Goal: Navigation & Orientation: Find specific page/section

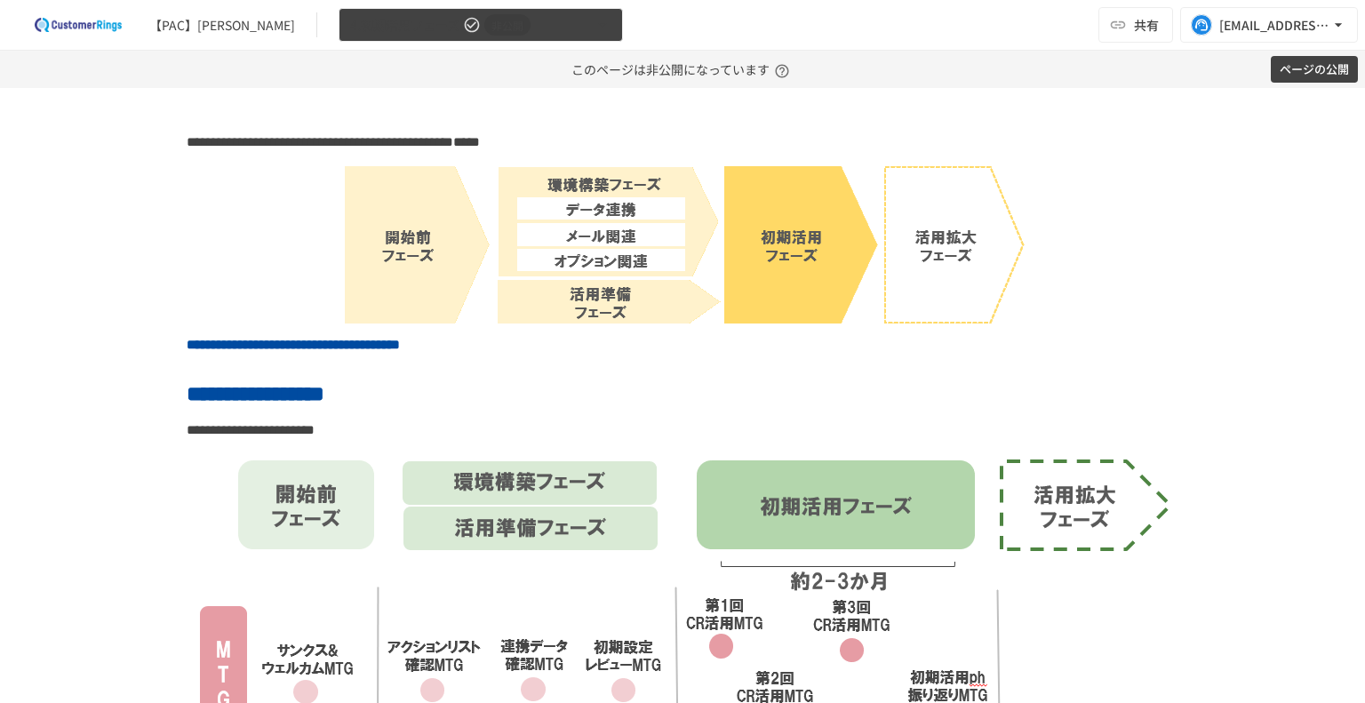
click at [350, 35] on span "4.初期活用フェーズ" at bounding box center [404, 25] width 109 height 22
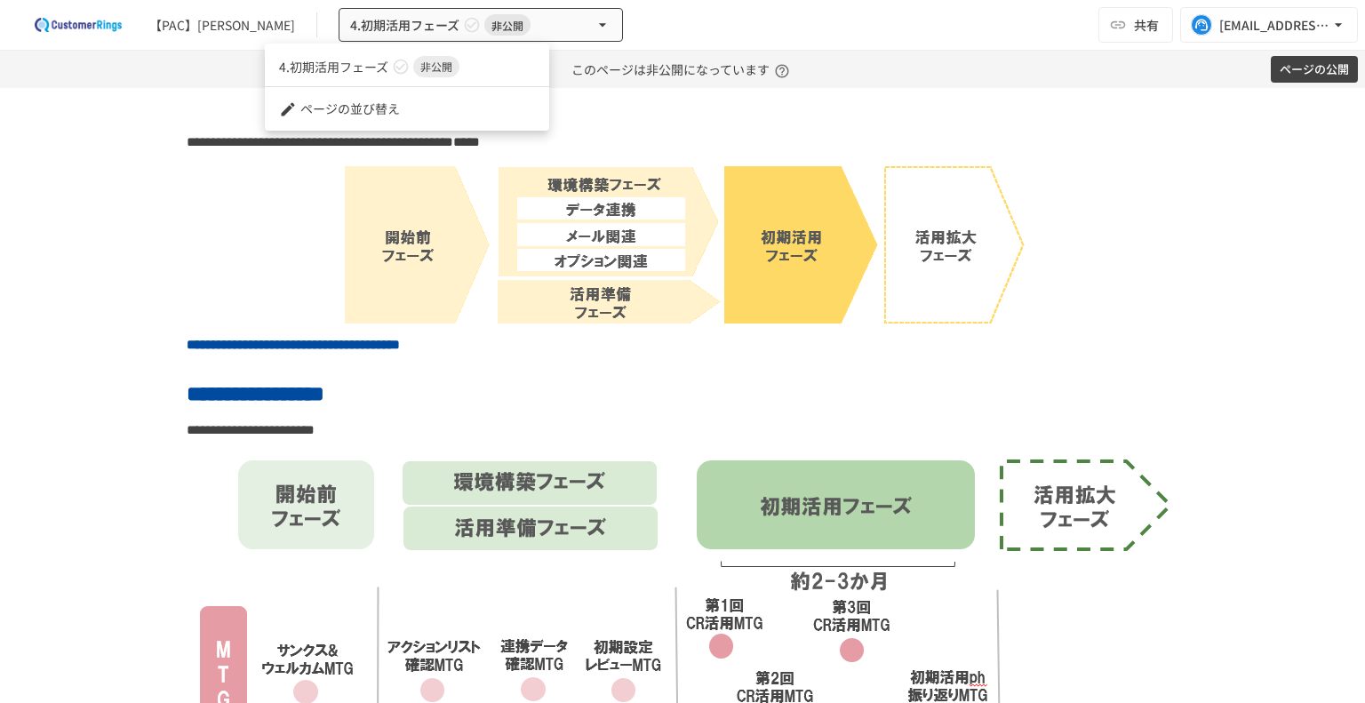
click at [281, 220] on div at bounding box center [682, 351] width 1365 height 703
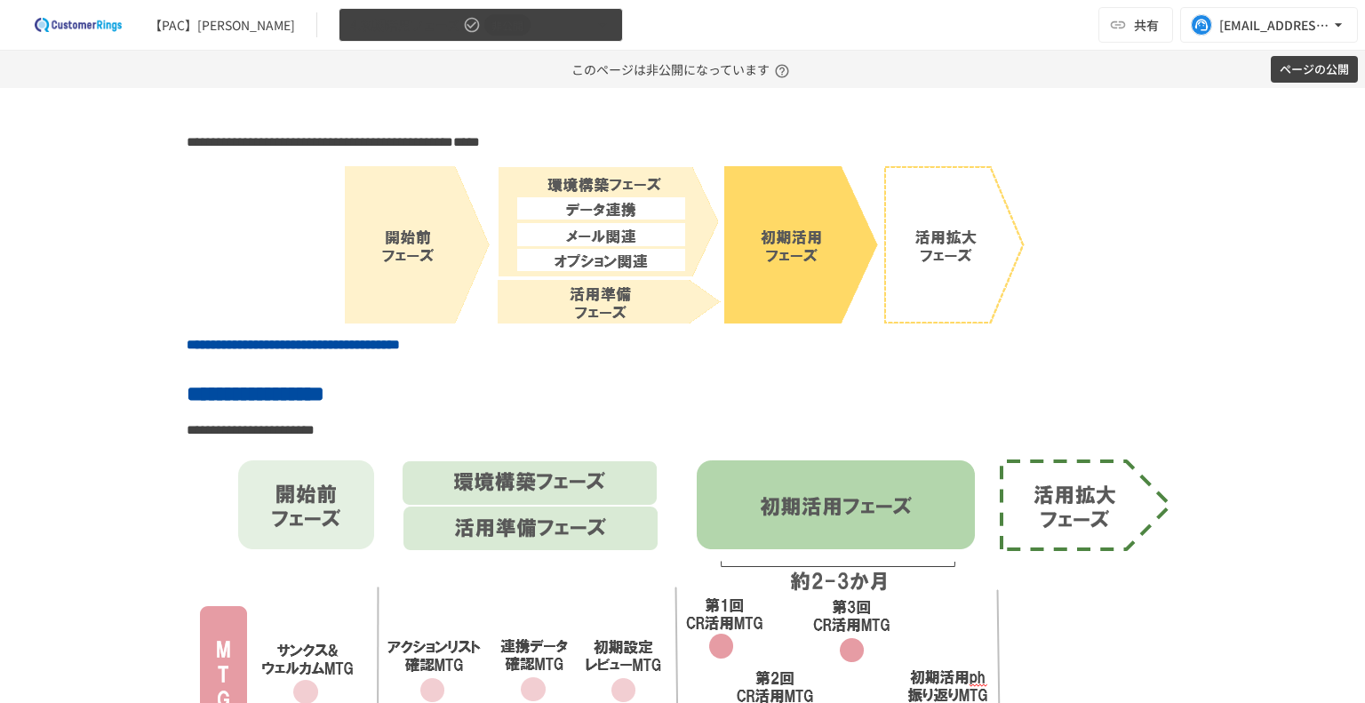
click at [503, 35] on button "4.初期活用フェーズ 非公開" at bounding box center [481, 25] width 284 height 35
click at [594, 31] on icon "button" at bounding box center [603, 25] width 18 height 18
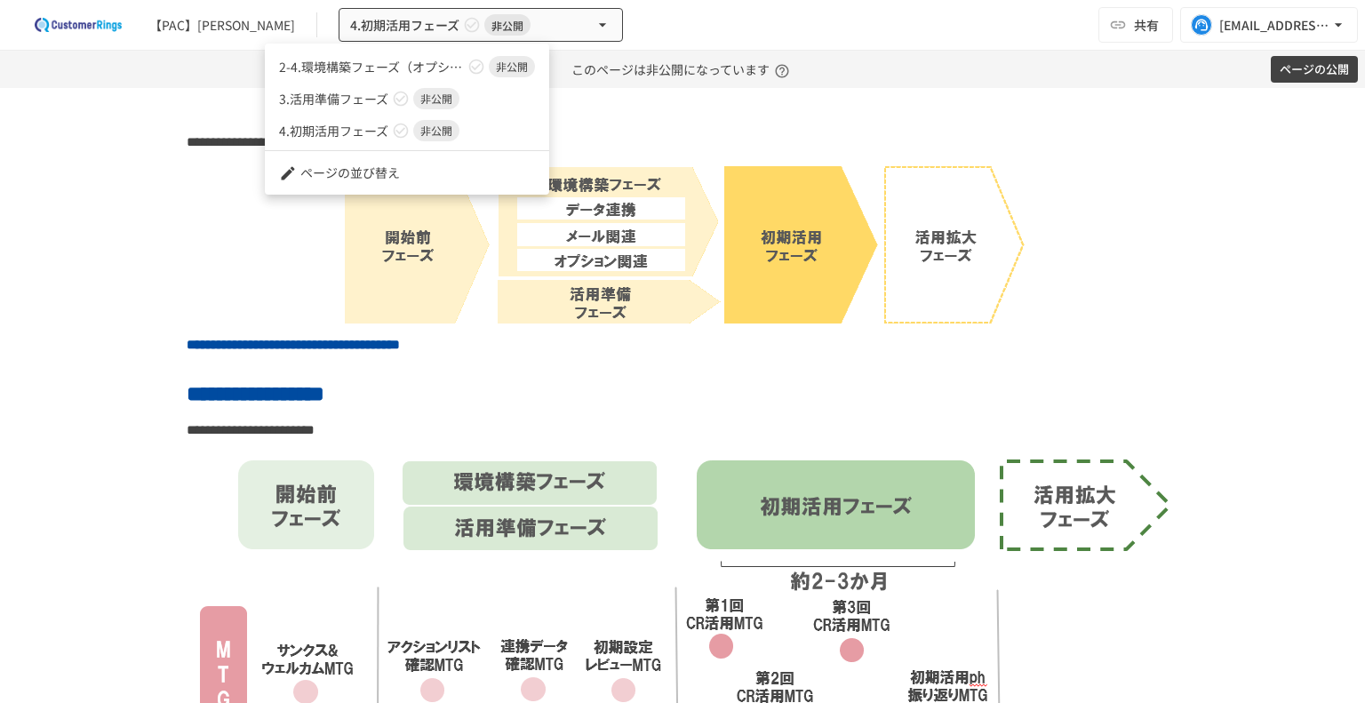
click at [908, 35] on div at bounding box center [682, 351] width 1365 height 703
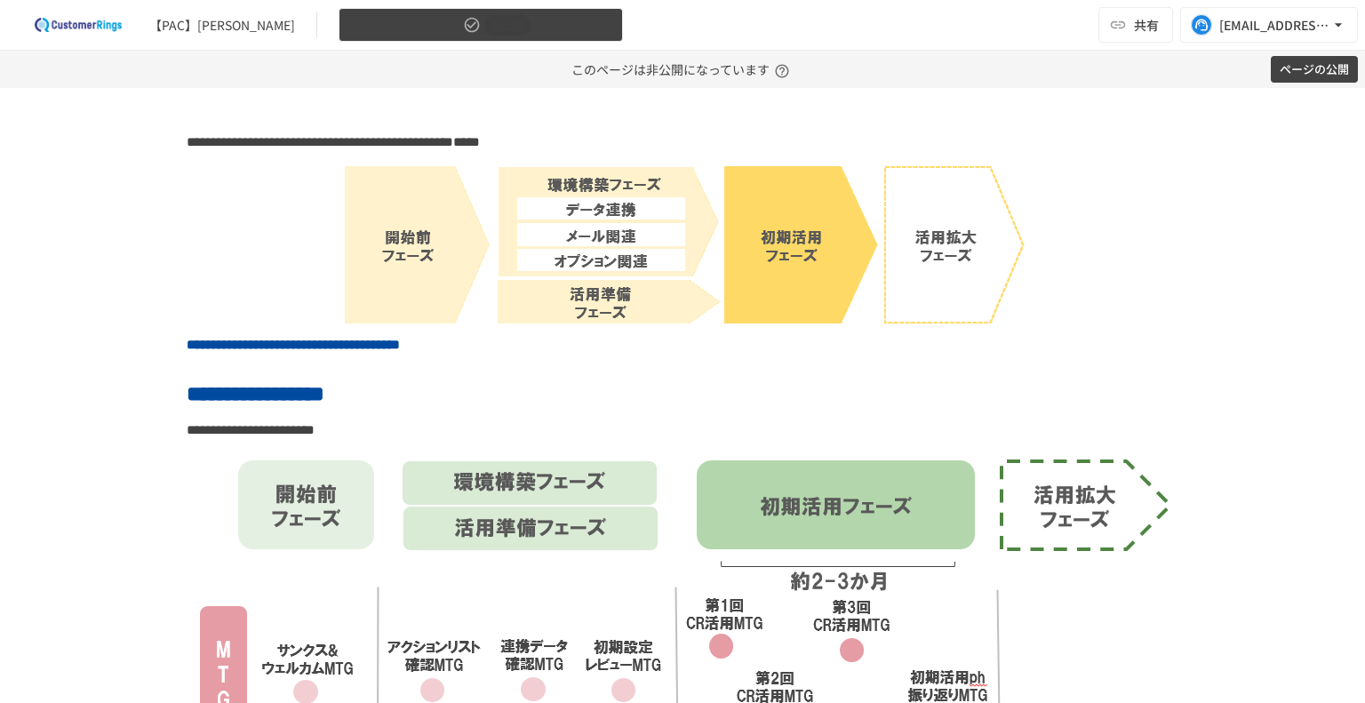
click at [491, 37] on button "4.初期活用フェーズ 非公開" at bounding box center [481, 25] width 284 height 35
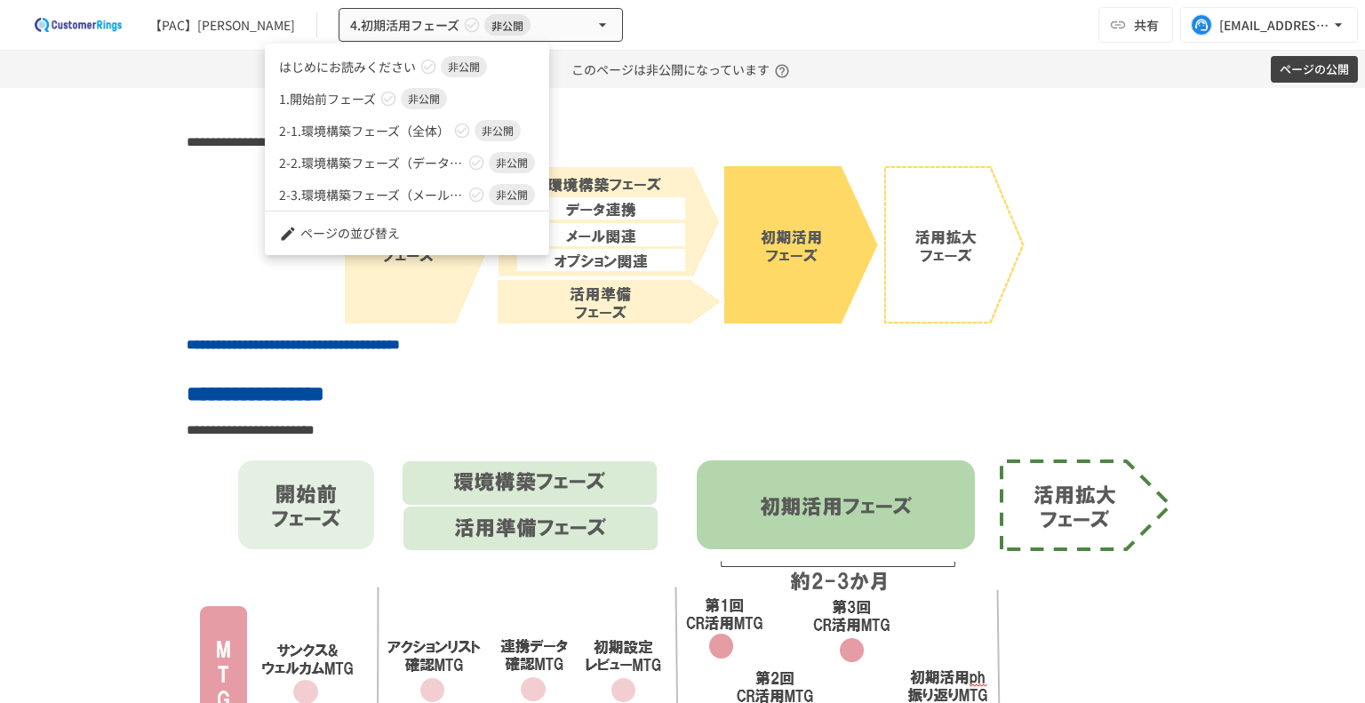
click at [386, 69] on span "はじめにお読みください" at bounding box center [347, 67] width 137 height 19
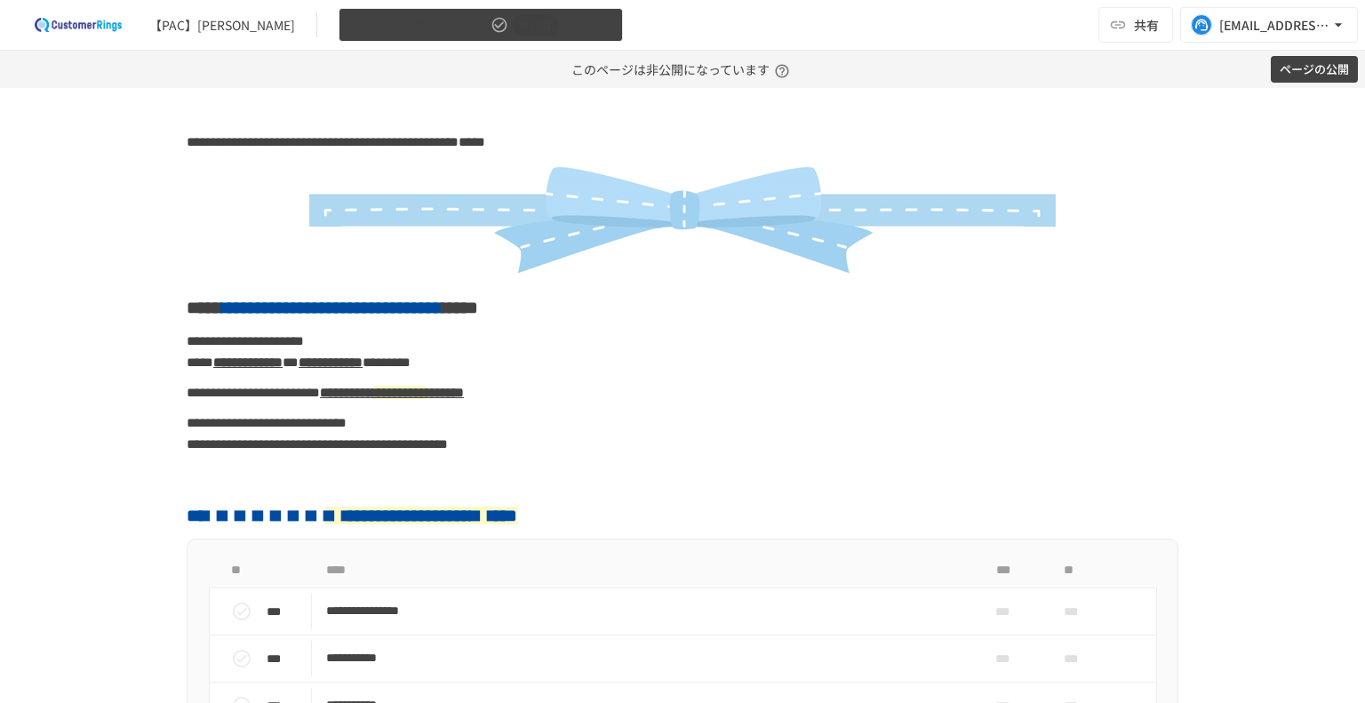
click at [594, 23] on icon "button" at bounding box center [603, 25] width 18 height 18
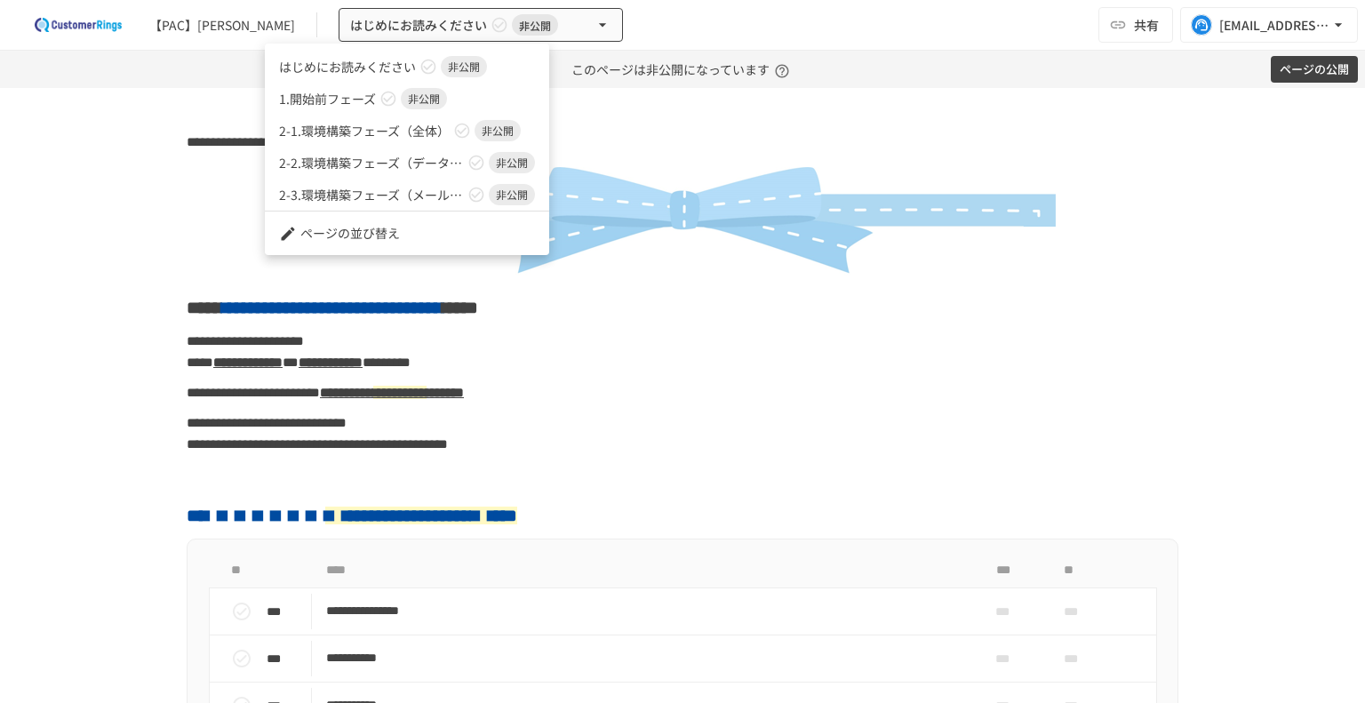
click at [138, 212] on div at bounding box center [682, 351] width 1365 height 703
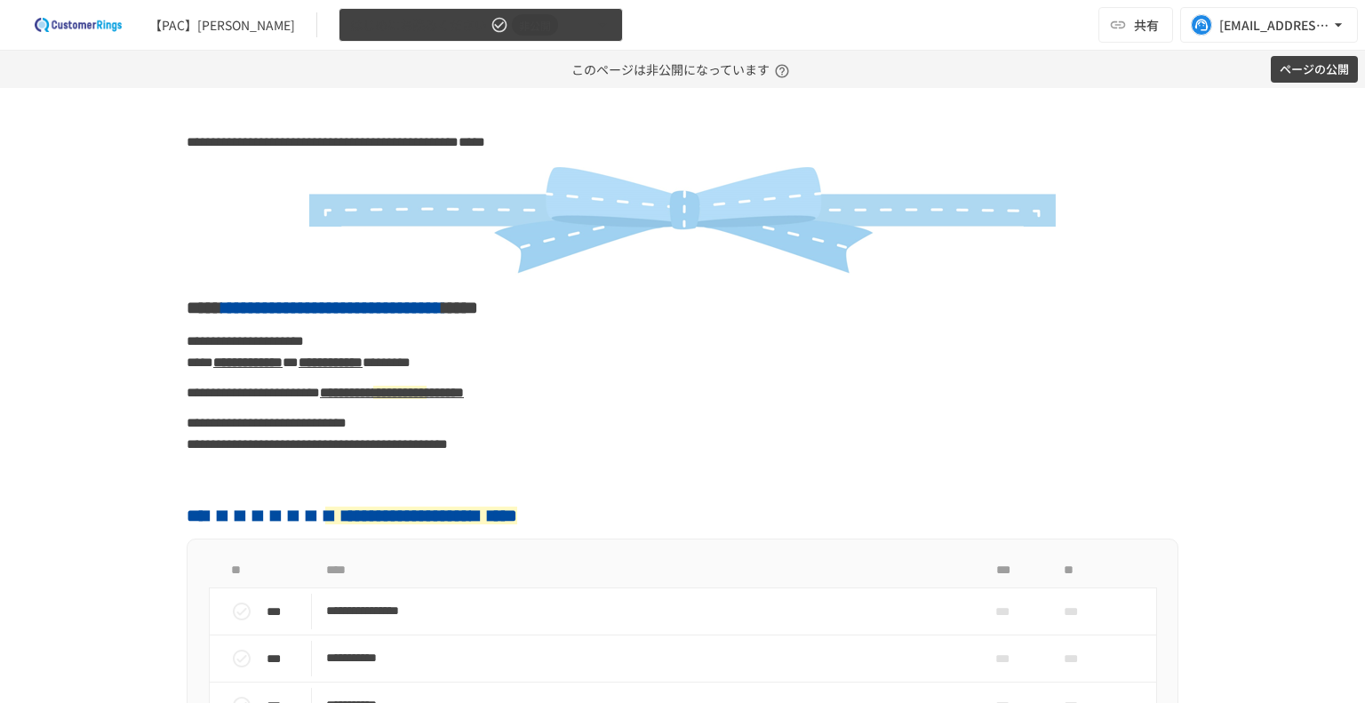
click at [359, 27] on span "はじめにお読みください" at bounding box center [418, 25] width 137 height 22
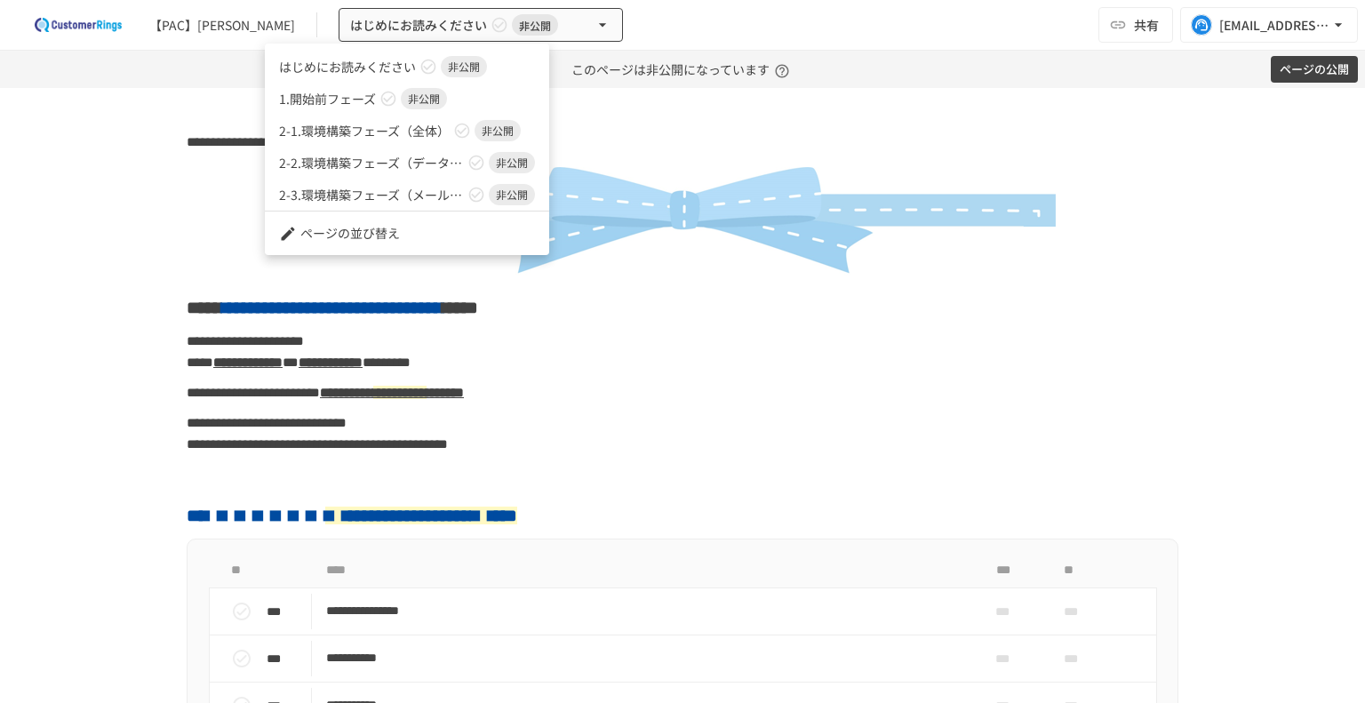
click at [355, 90] on span "1.開始前フェーズ" at bounding box center [327, 99] width 97 height 19
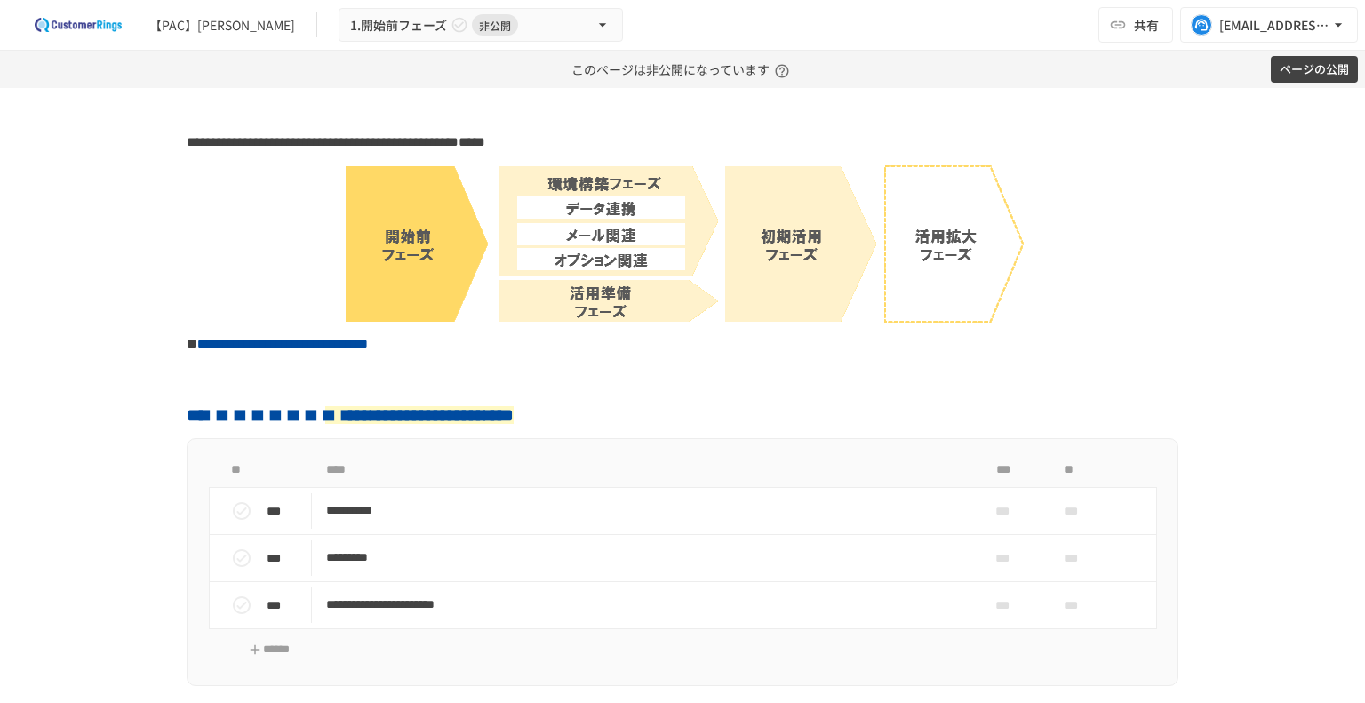
click at [124, 163] on div "**********" at bounding box center [682, 395] width 1365 height 615
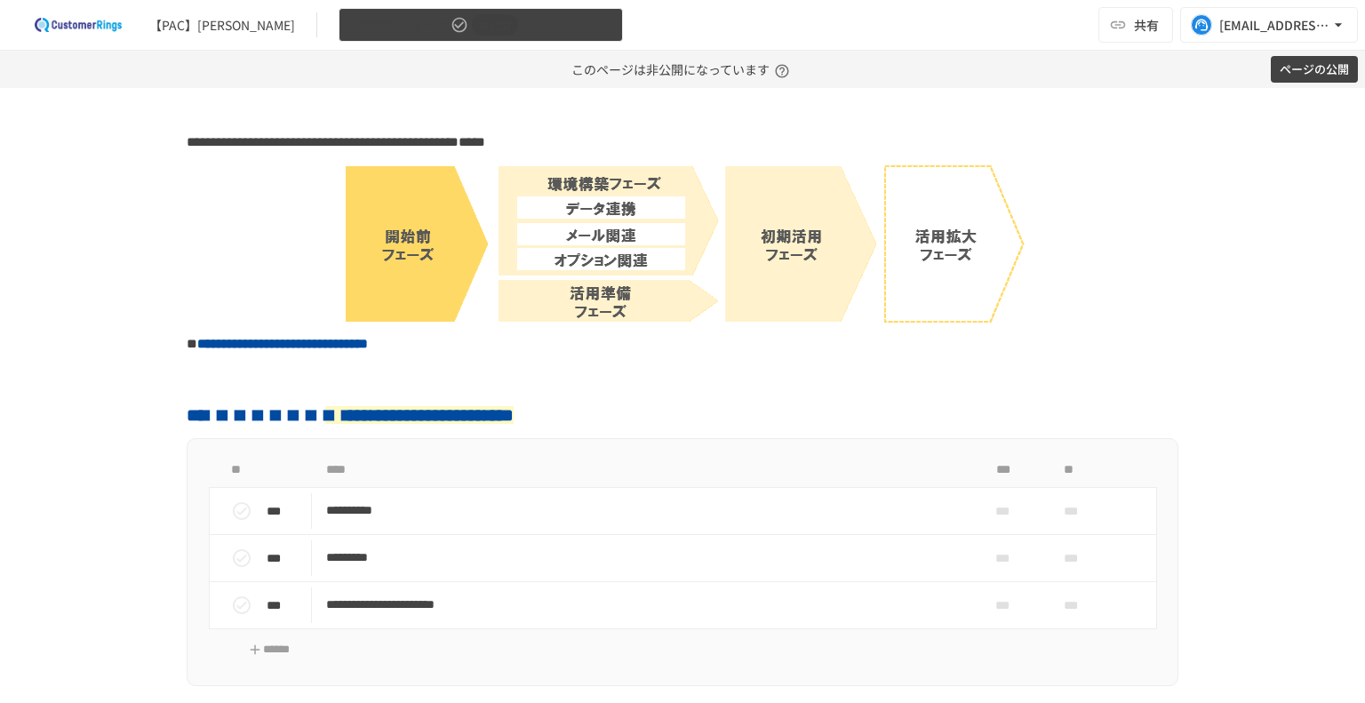
click at [339, 36] on button "1.開始前フェーズ 非公開" at bounding box center [481, 25] width 284 height 35
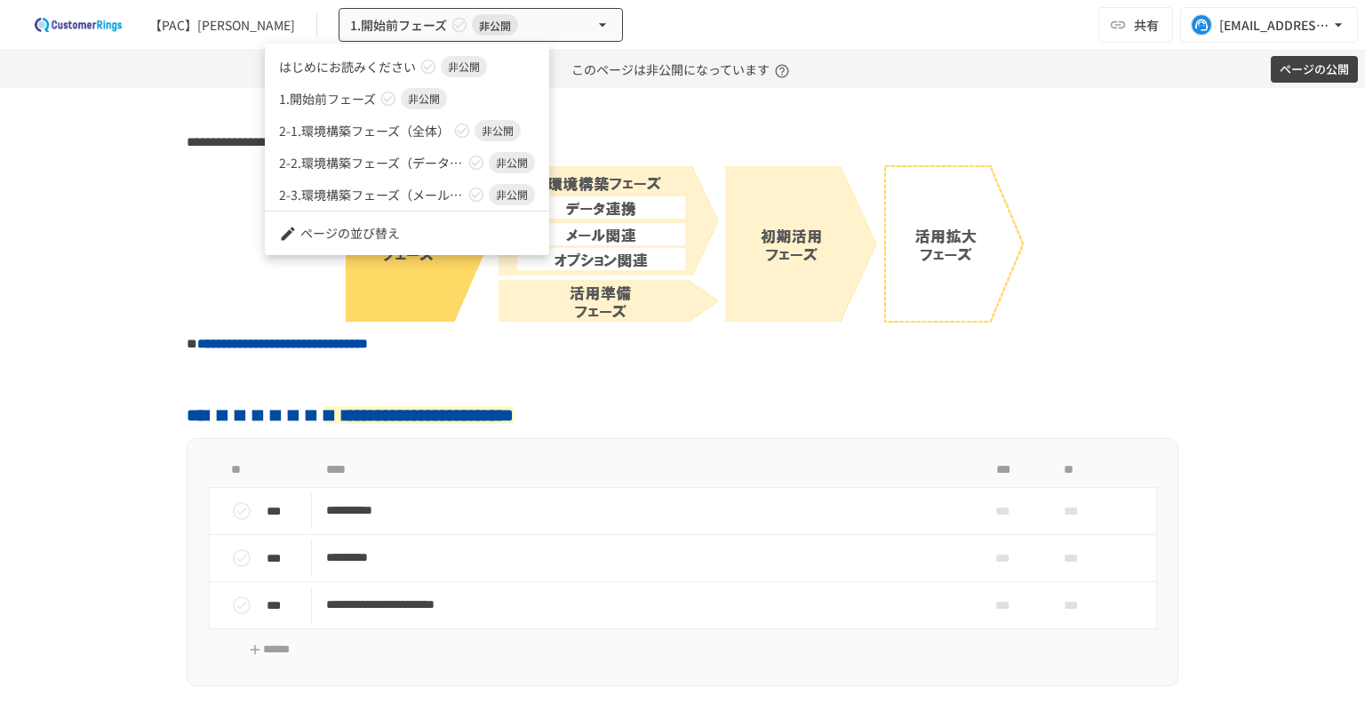
click at [328, 132] on span "2-1.環境構築フェーズ（全体）" at bounding box center [364, 131] width 171 height 19
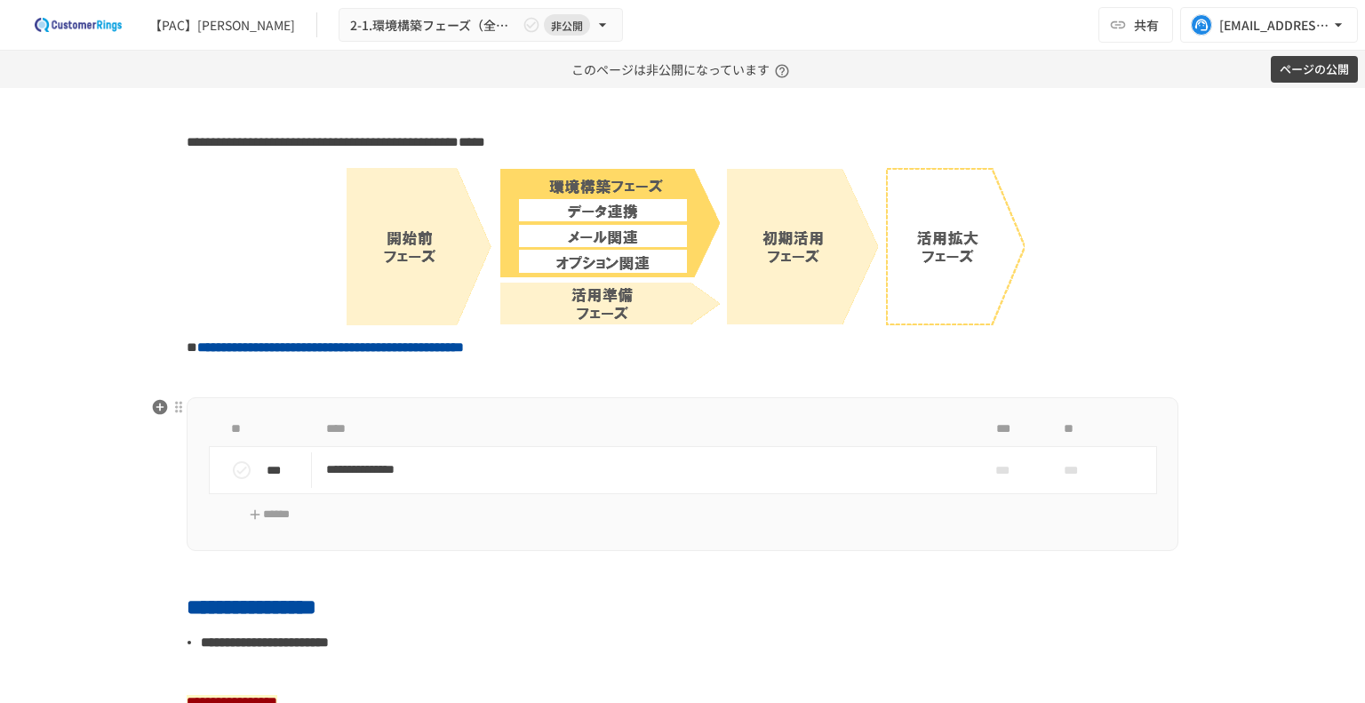
scroll to position [296, 0]
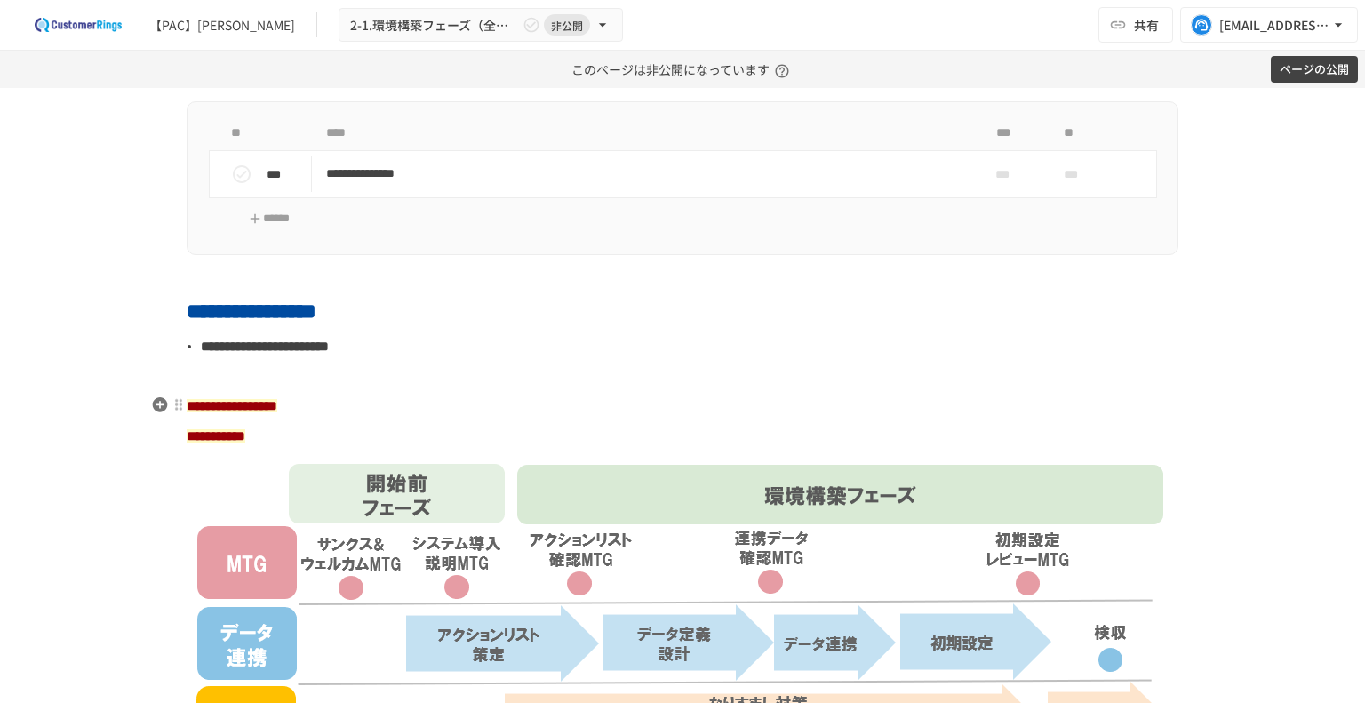
click at [203, 403] on strong "**********" at bounding box center [232, 405] width 91 height 13
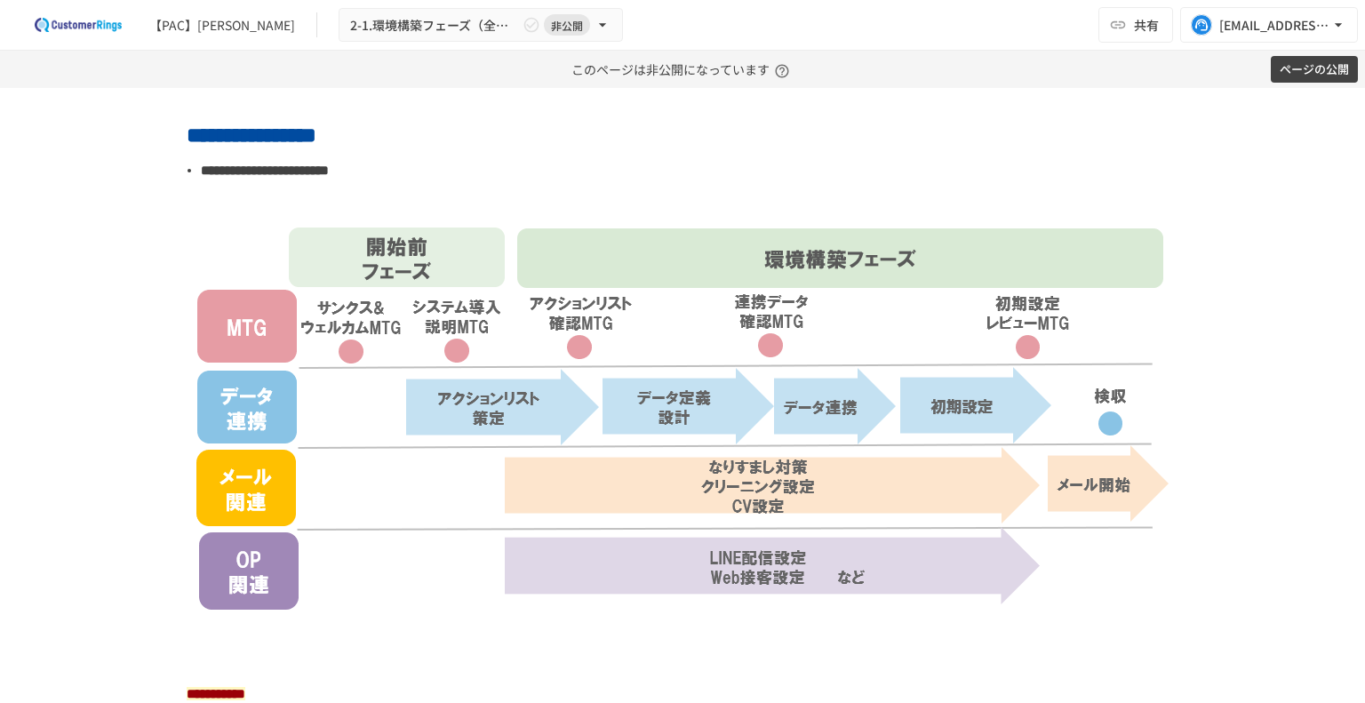
scroll to position [768, 0]
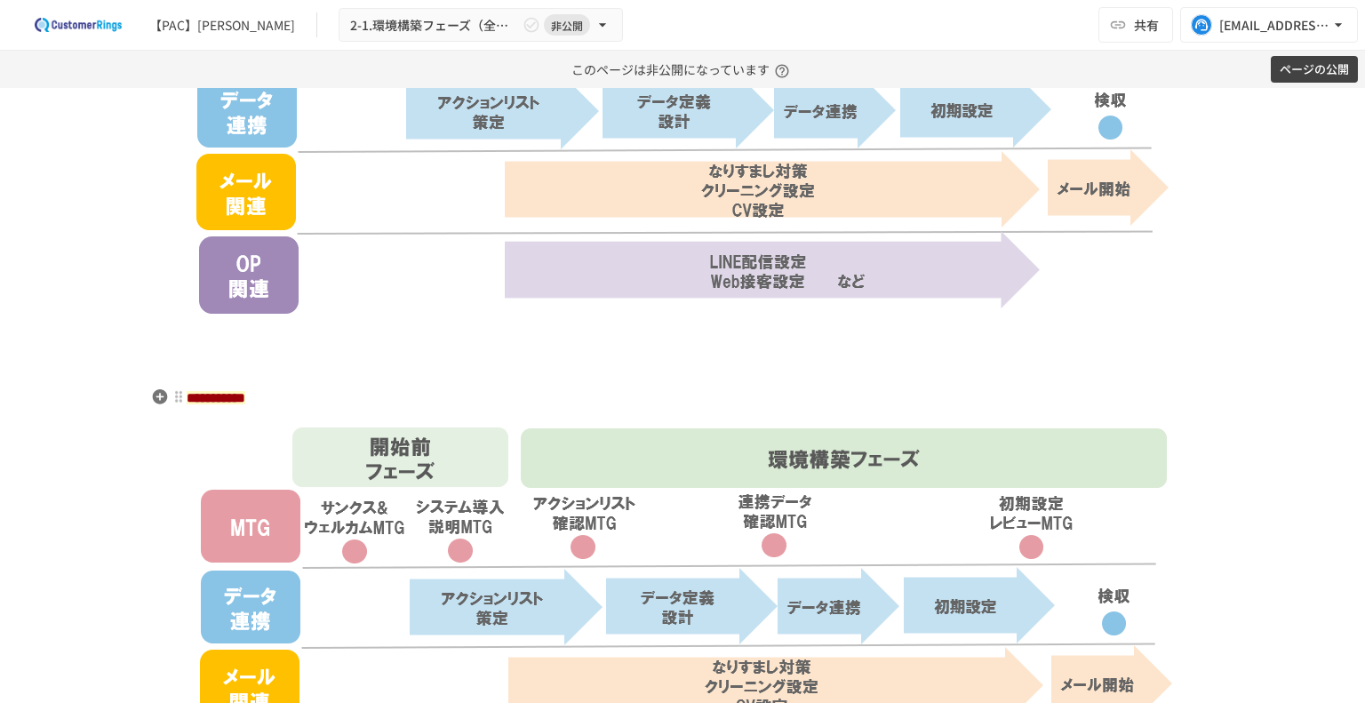
click at [320, 381] on div "**********" at bounding box center [682, 373] width 1084 height 2020
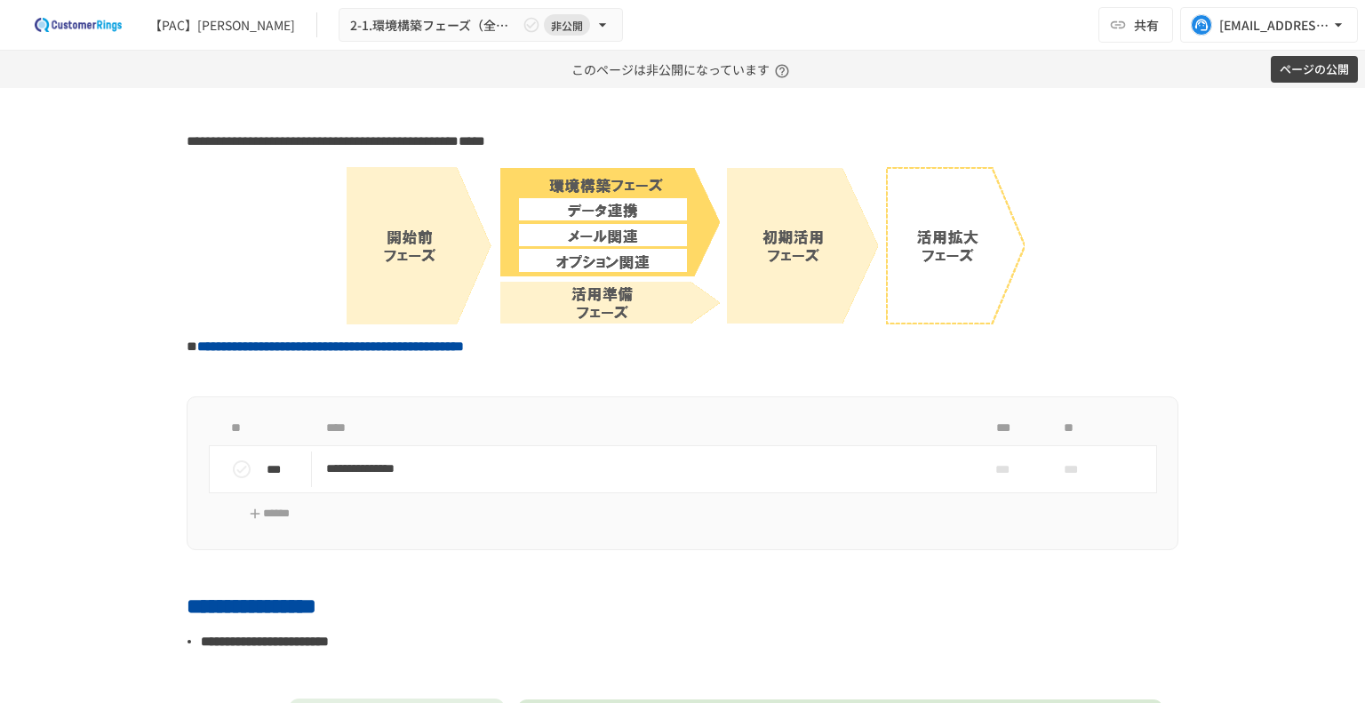
scroll to position [0, 0]
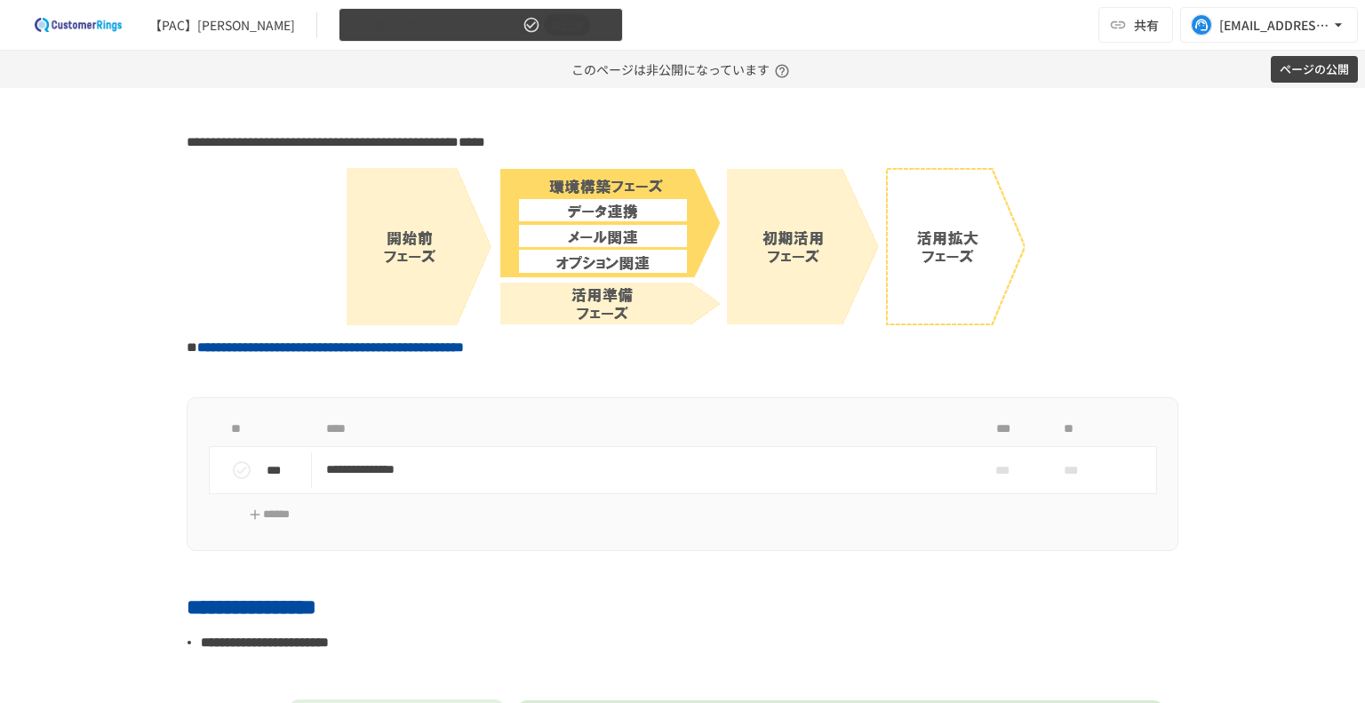
click at [403, 31] on span "2-1.環境構築フェーズ（全体）" at bounding box center [434, 25] width 169 height 22
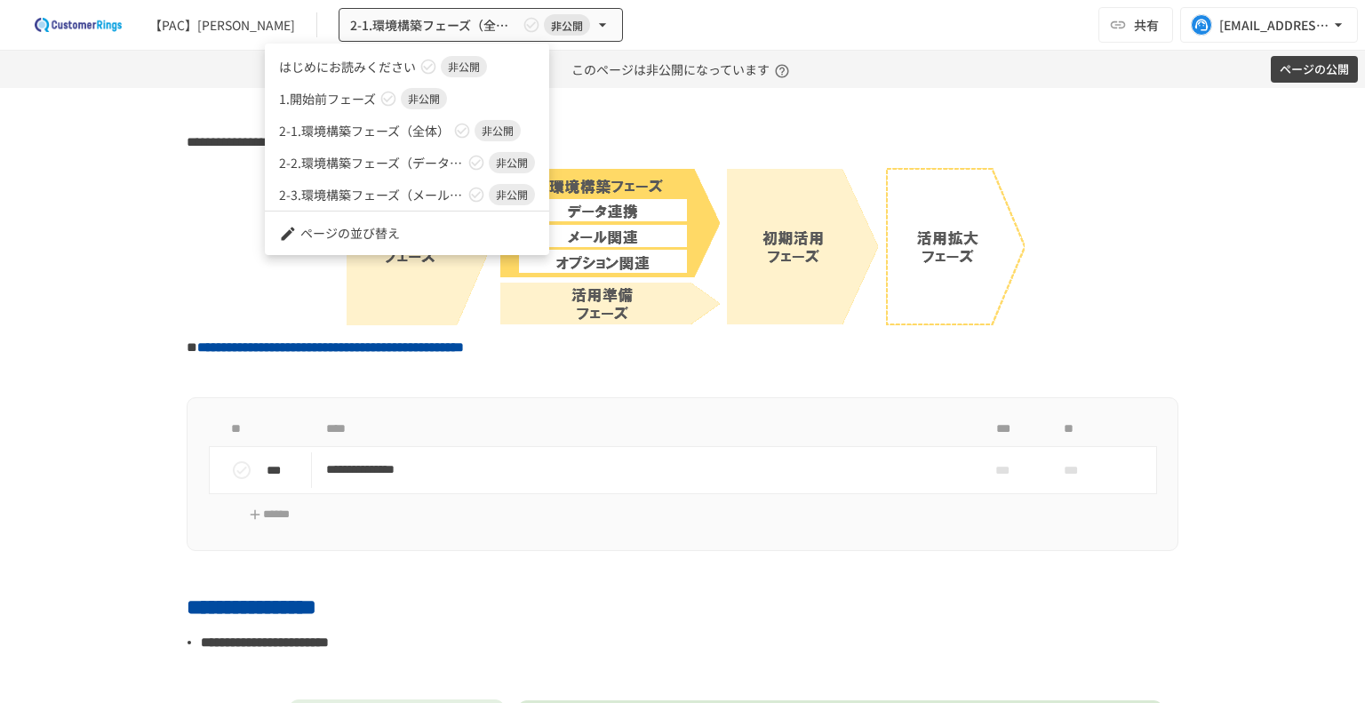
click at [366, 172] on link "2-2.環境構築フェーズ（データ連携） 非公開" at bounding box center [407, 163] width 284 height 32
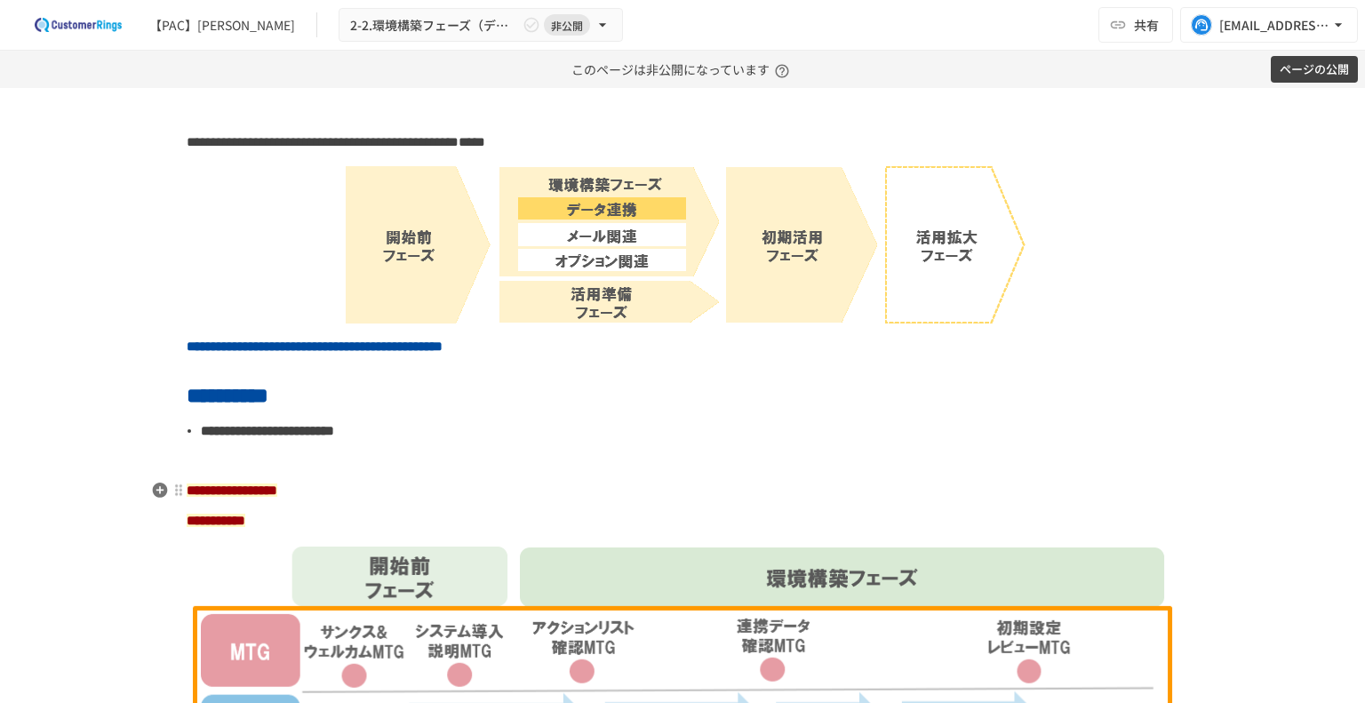
click at [220, 496] on strong "**********" at bounding box center [232, 489] width 91 height 13
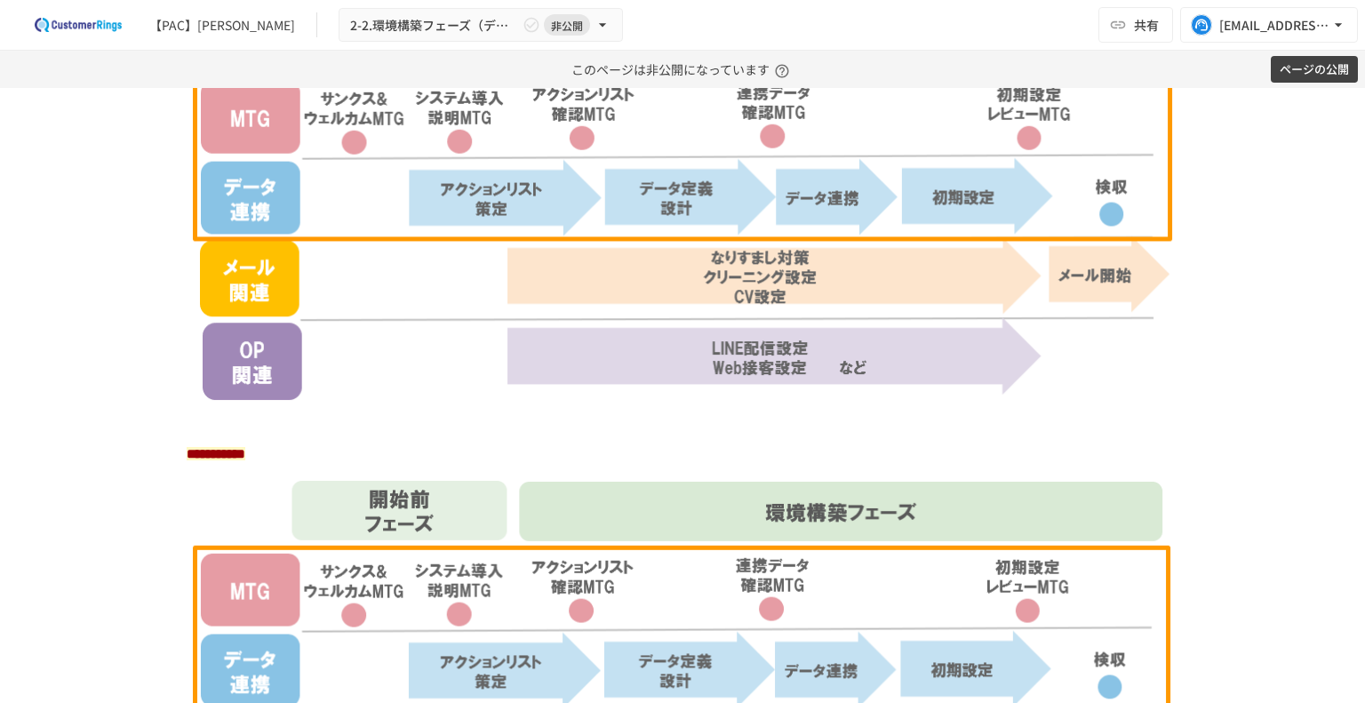
scroll to position [592, 0]
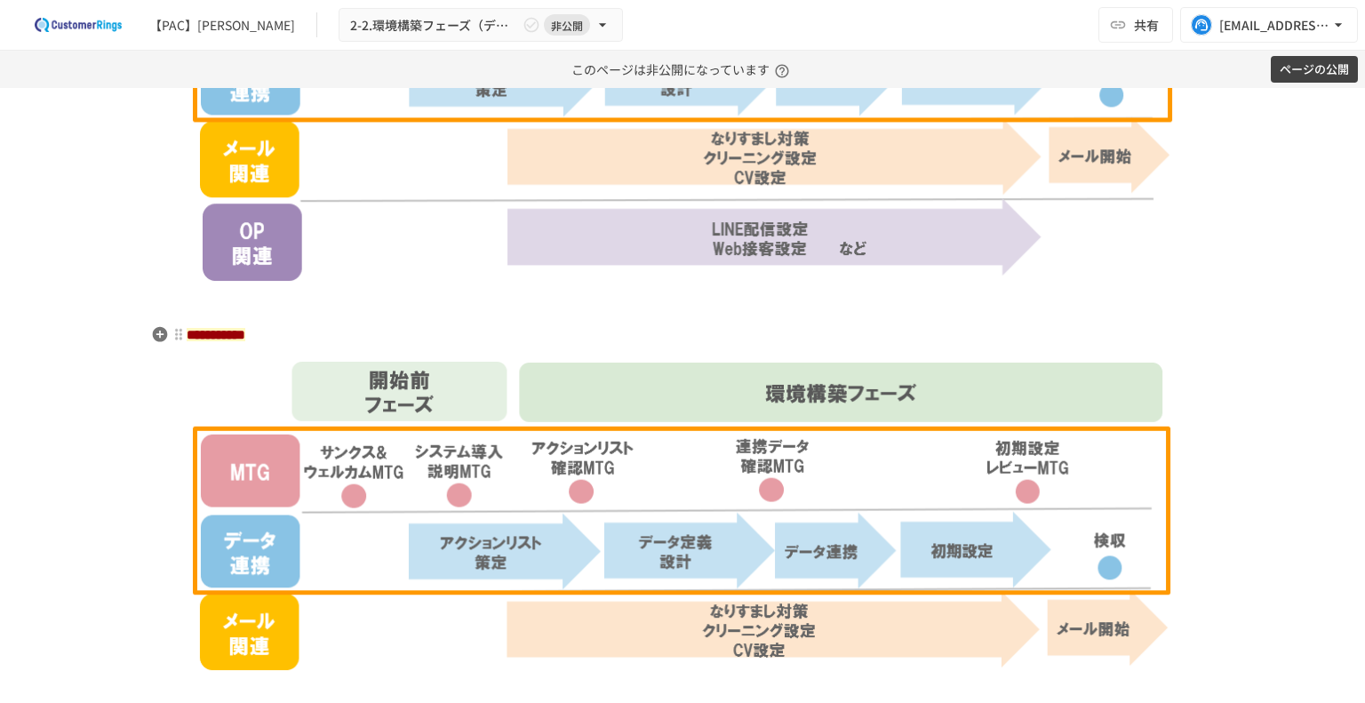
click at [228, 333] on strong "**********" at bounding box center [216, 334] width 59 height 13
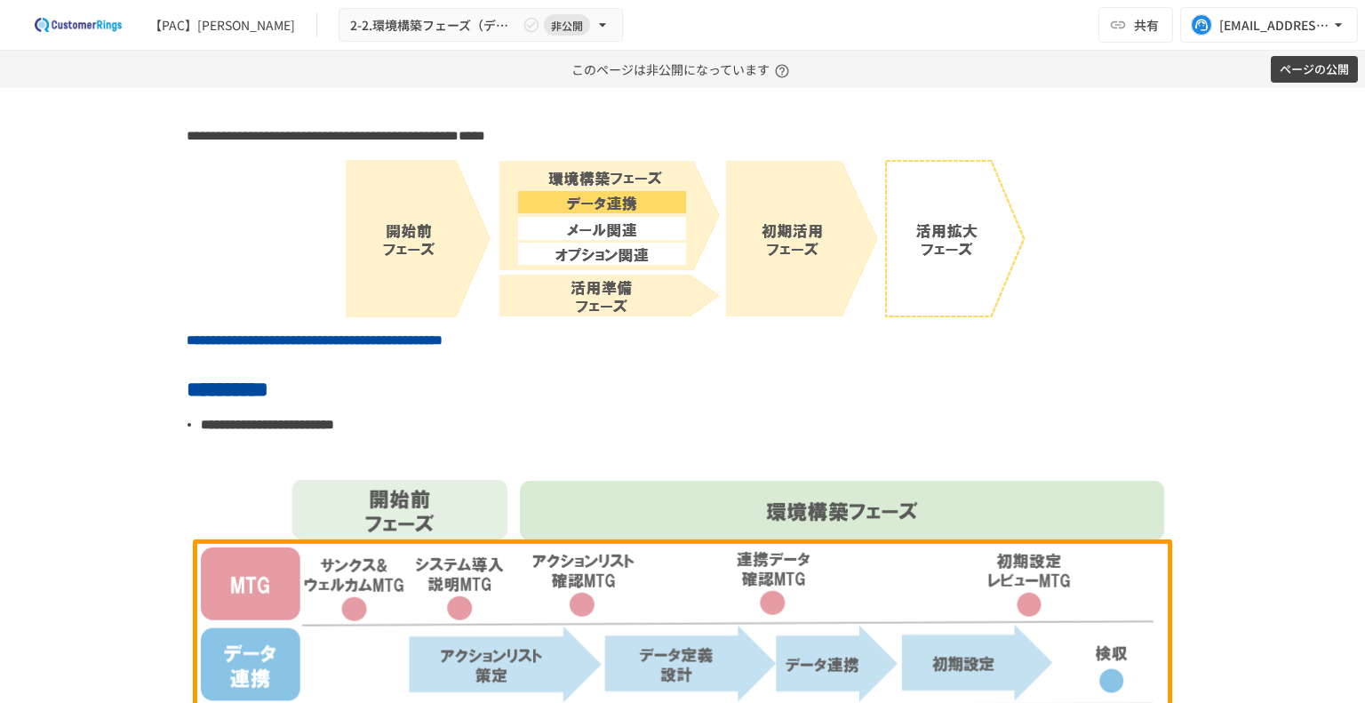
scroll to position [0, 0]
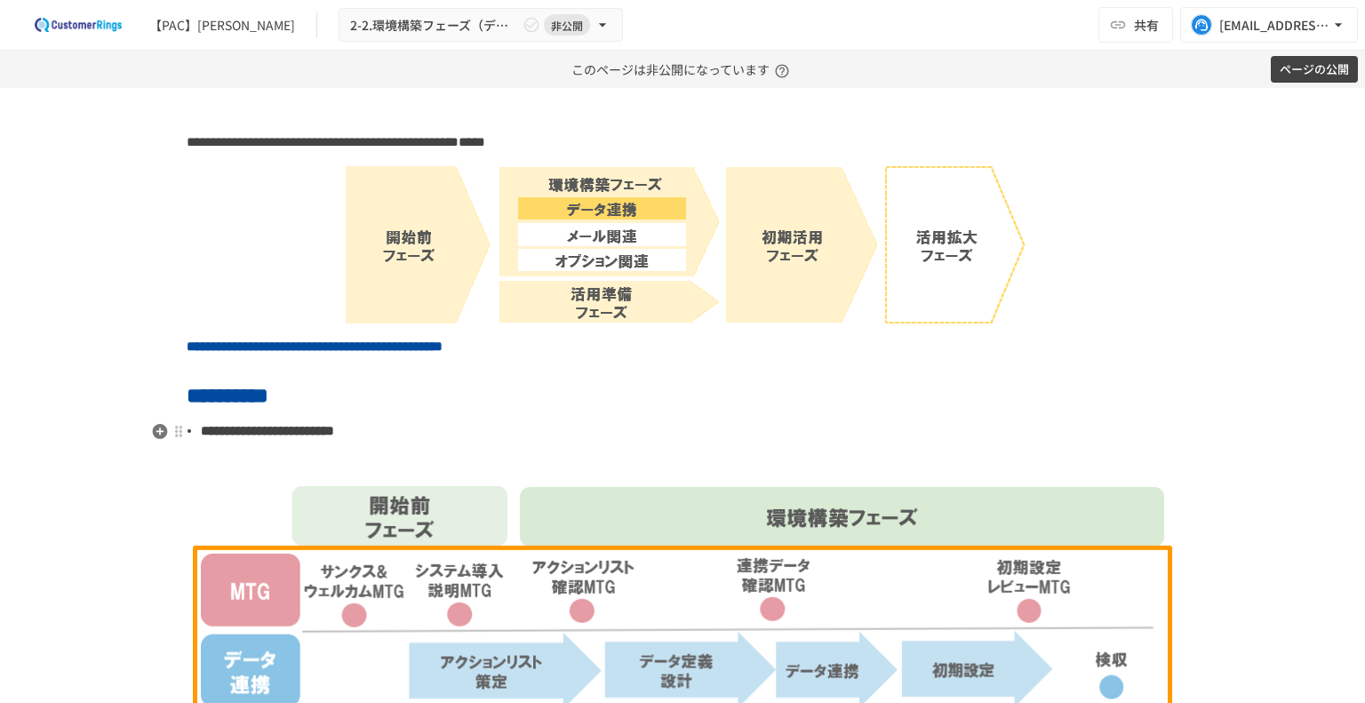
click at [352, 461] on p at bounding box center [683, 460] width 992 height 23
click at [363, 5] on div "【PAC】[PERSON_NAME] 2-2.環境構築フェーズ（データ連携） 非公開 共有 [EMAIL_ADDRESS][PERSON_NAME][DOMA…" at bounding box center [682, 25] width 1365 height 51
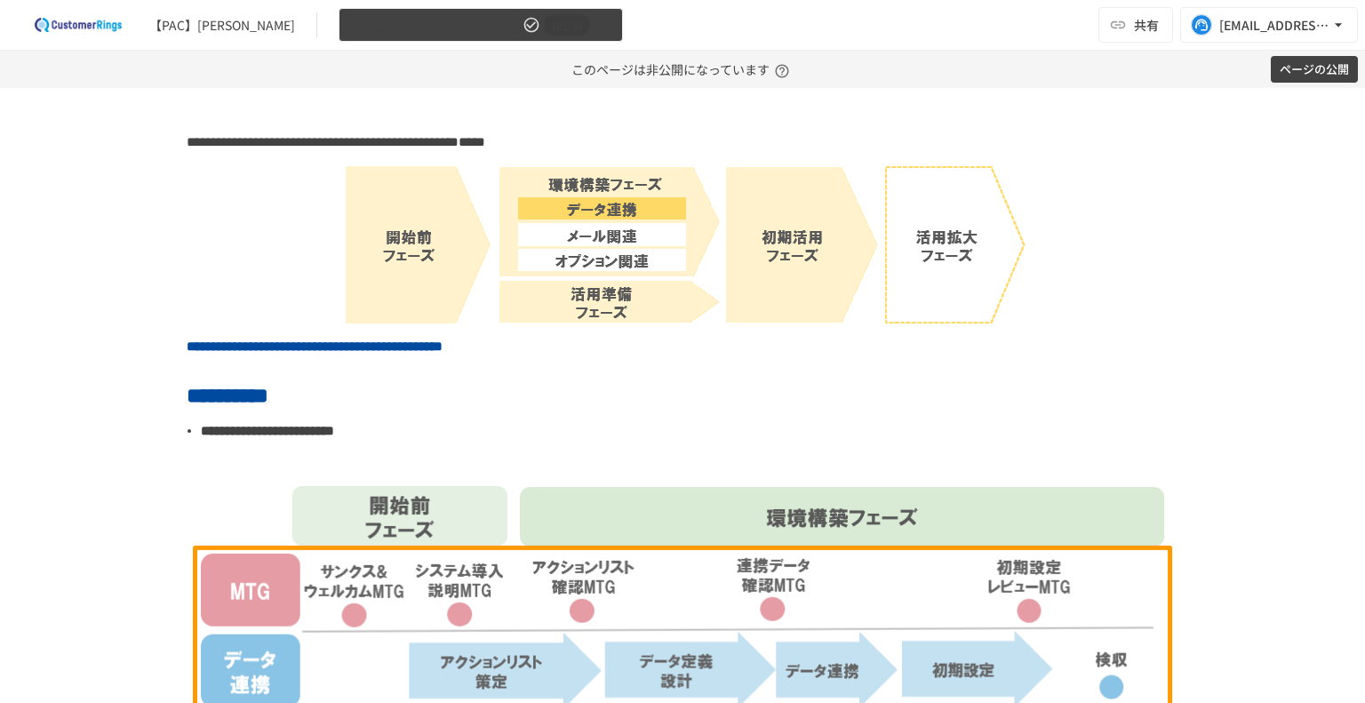
click at [362, 29] on span "2-2.環境構築フェーズ（データ連携）" at bounding box center [434, 25] width 169 height 22
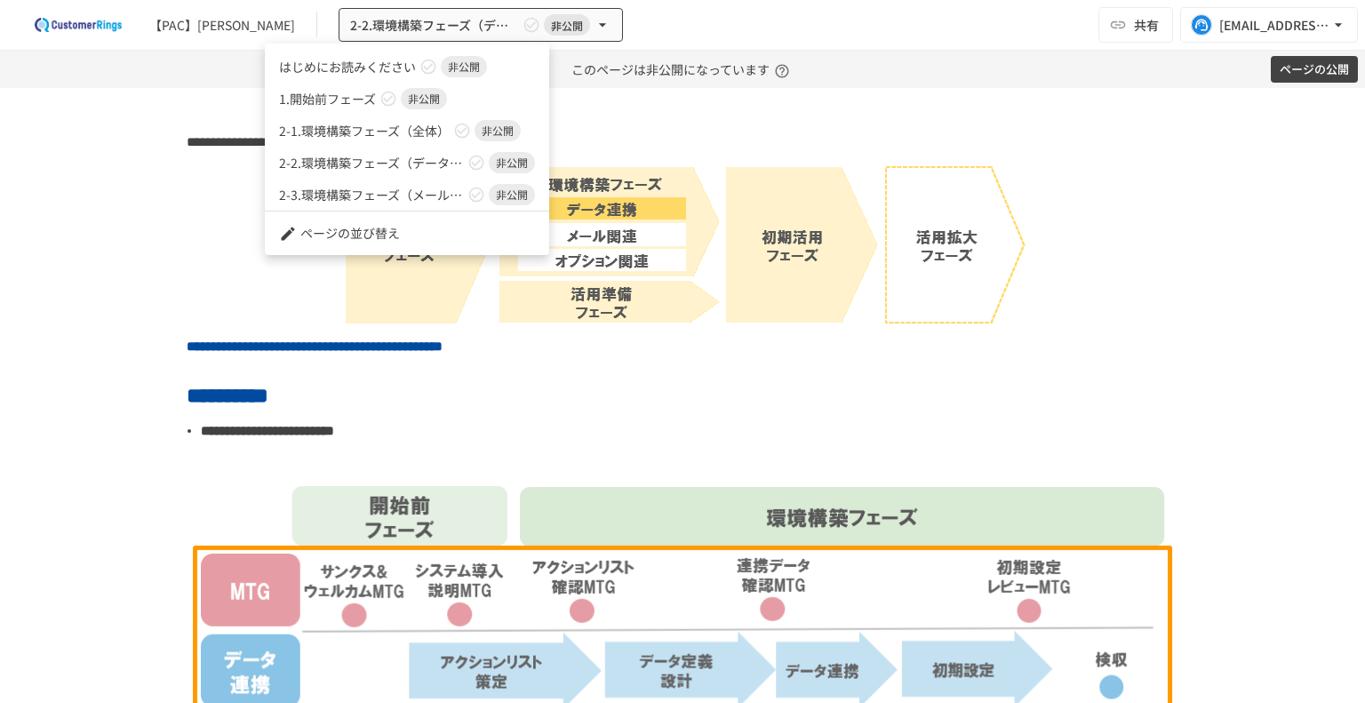
click at [332, 198] on span "2-3.環境構築フェーズ（メール関連）" at bounding box center [371, 195] width 185 height 19
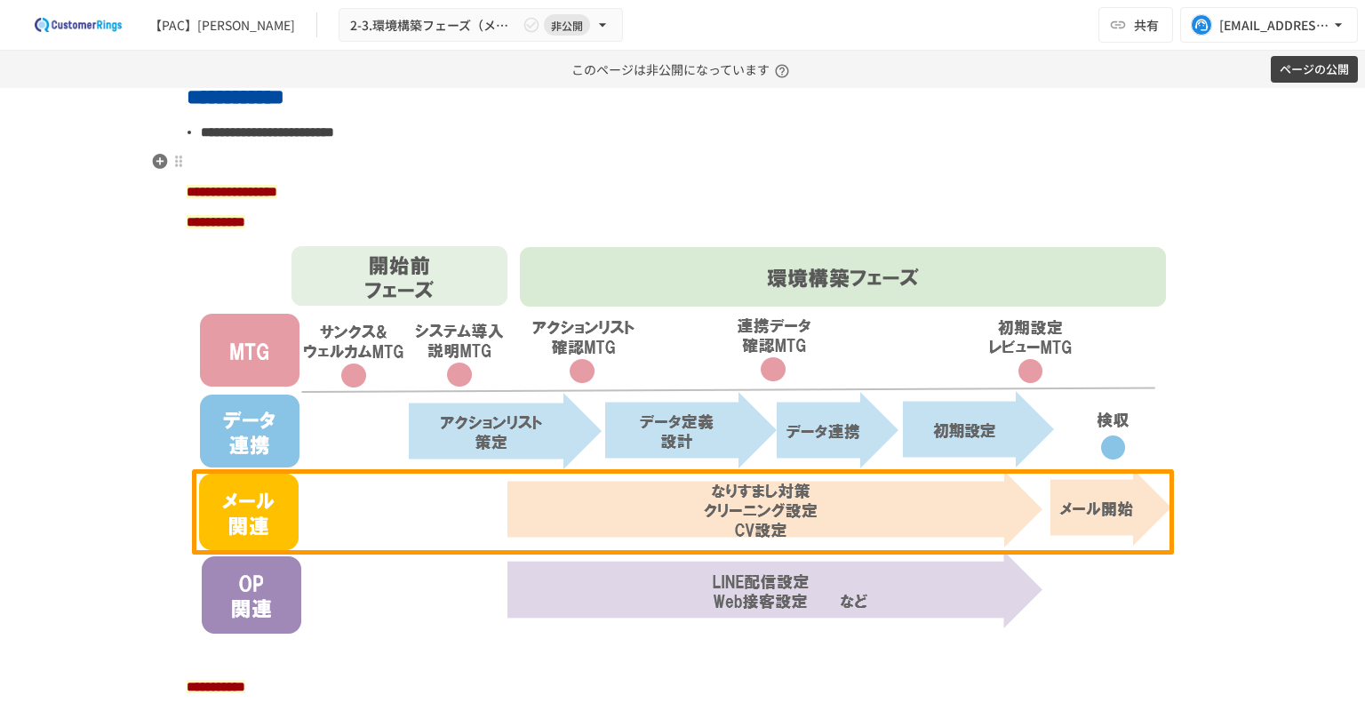
click at [267, 169] on p at bounding box center [683, 161] width 992 height 23
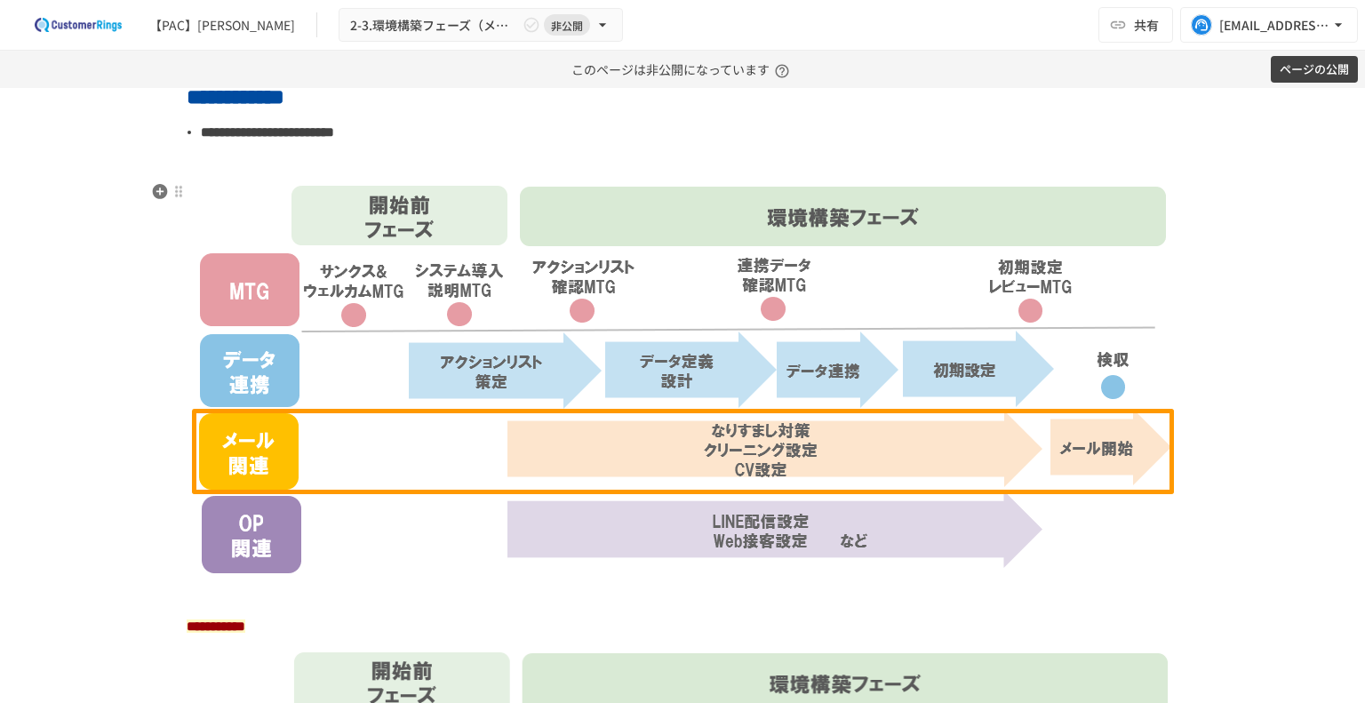
scroll to position [592, 0]
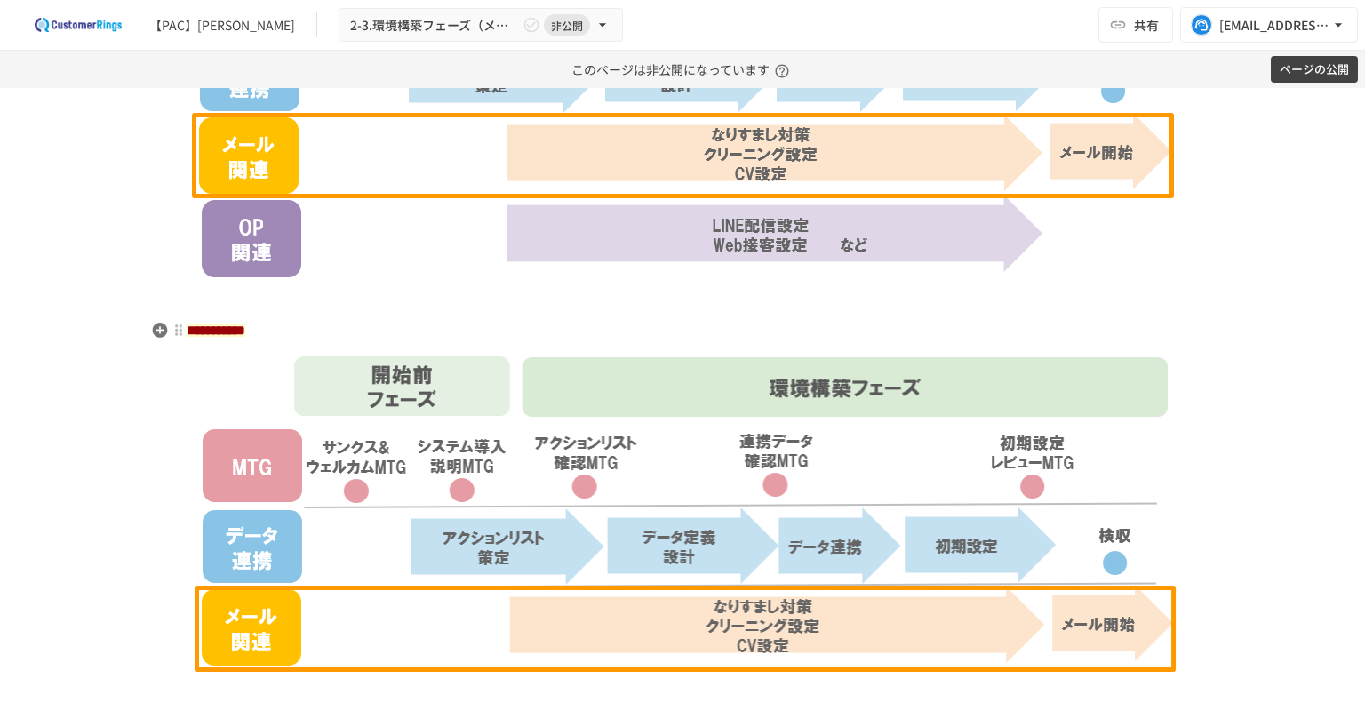
click at [245, 337] on strong "**********" at bounding box center [216, 329] width 59 height 13
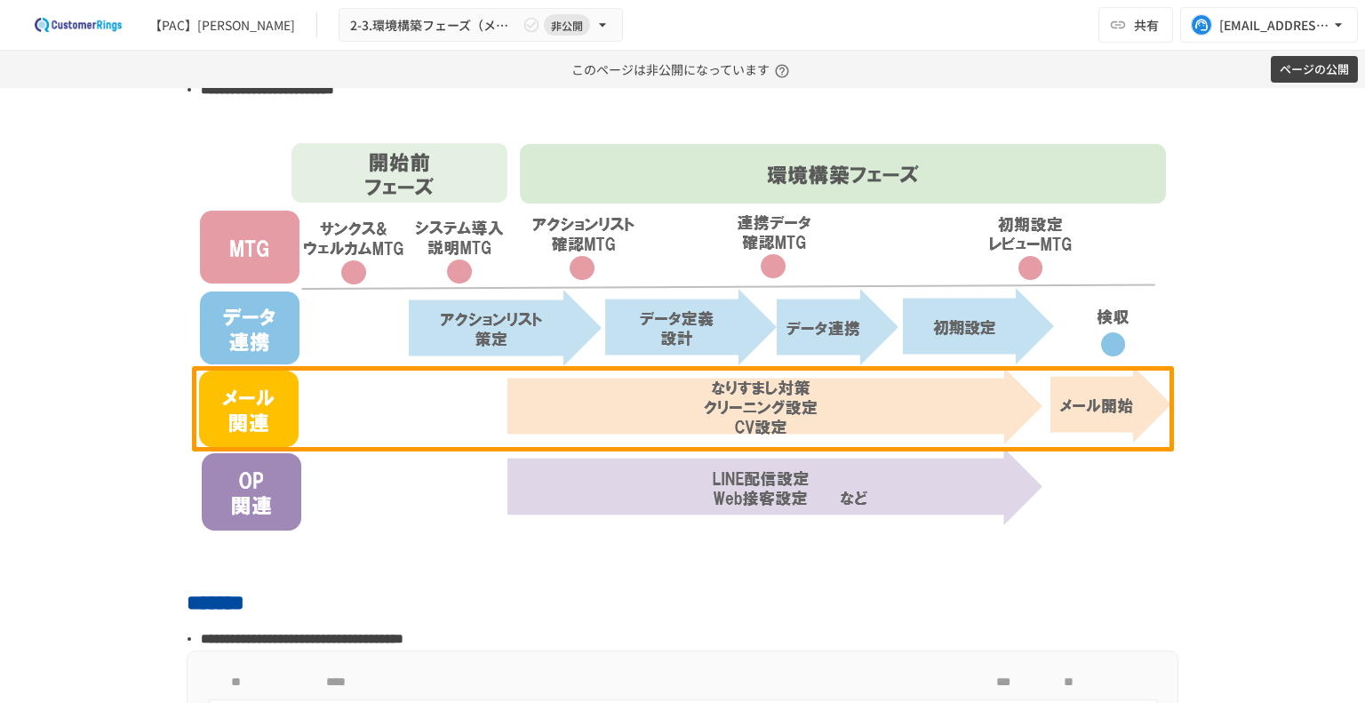
scroll to position [0, 0]
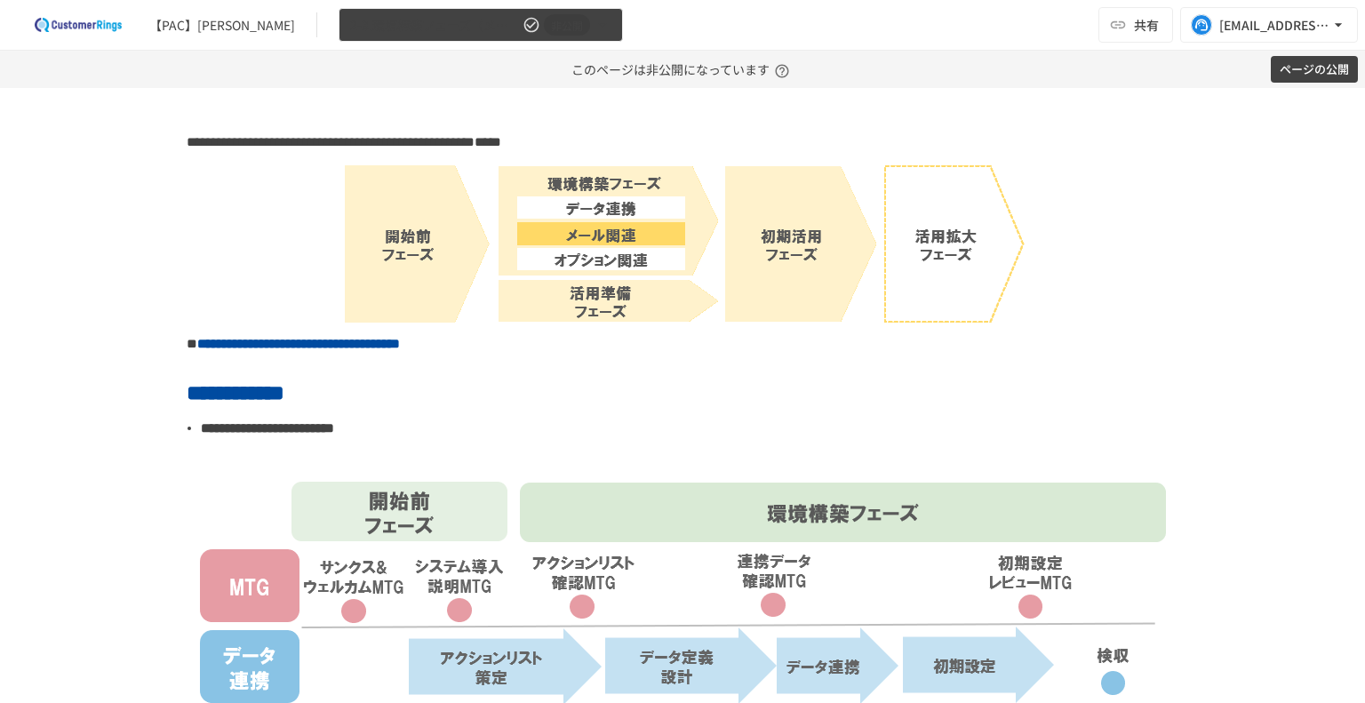
click at [350, 23] on span "2-3.環境構築フェーズ（メール関連）" at bounding box center [434, 25] width 169 height 22
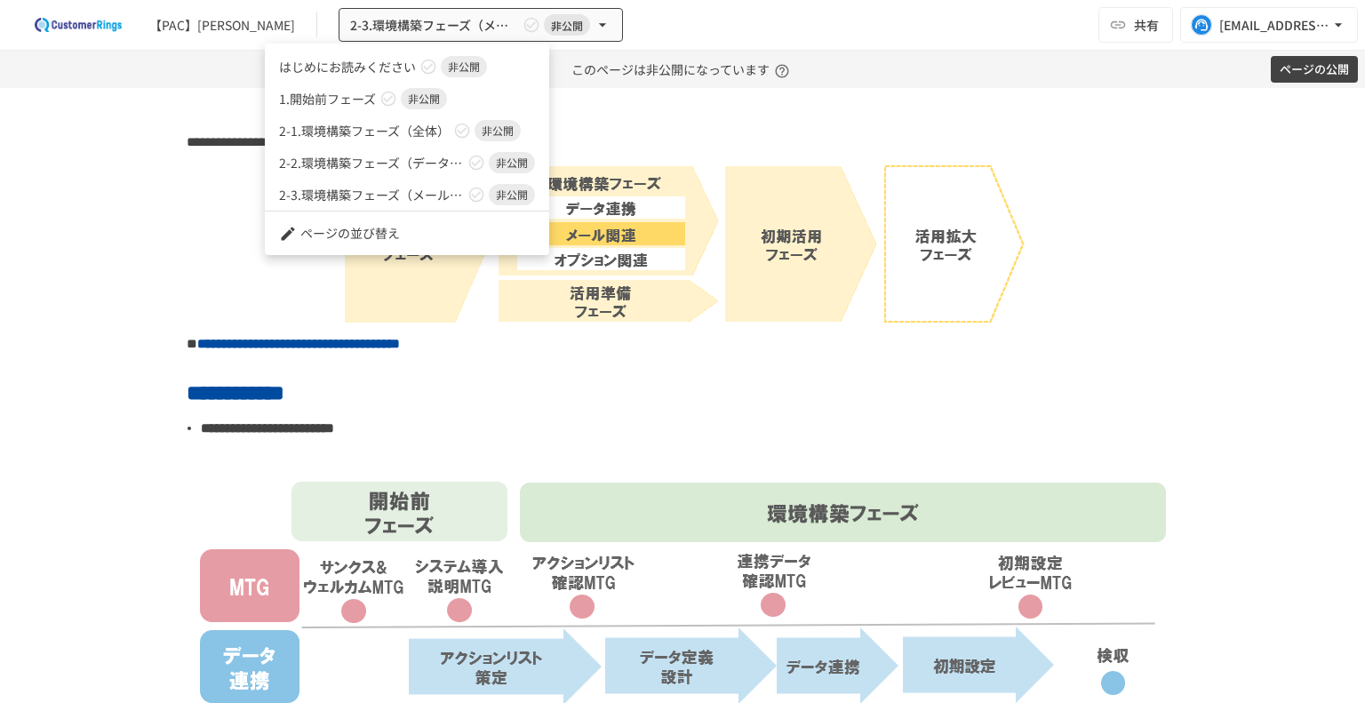
click at [328, 106] on span "1.開始前フェーズ" at bounding box center [327, 99] width 97 height 19
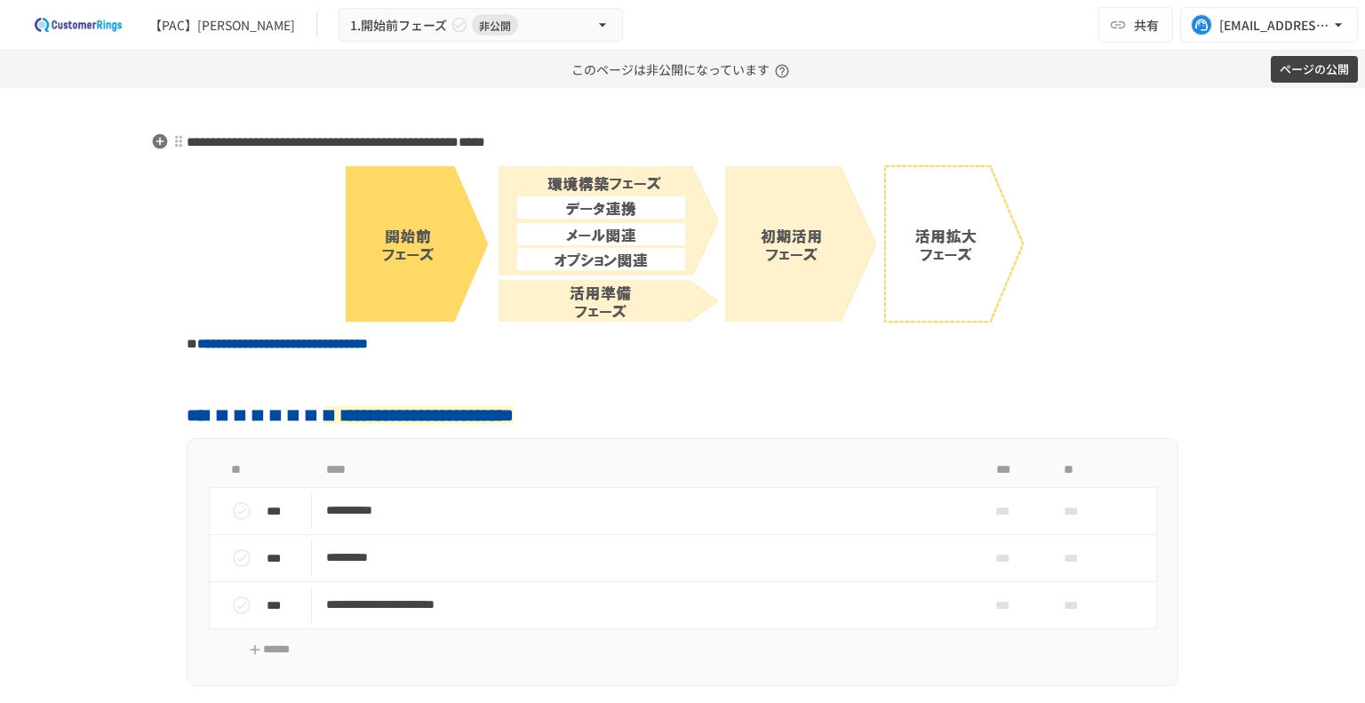
click at [341, 135] on span "*****" at bounding box center [336, 141] width 299 height 13
click at [689, 35] on div "【PAC】[PERSON_NAME] 1.開始前フェーズ 非公開 共有 [EMAIL_ADDRESS][PERSON_NAME][DOMAIN_NAME]" at bounding box center [682, 25] width 1365 height 51
click at [121, 251] on div "**********" at bounding box center [682, 395] width 1365 height 615
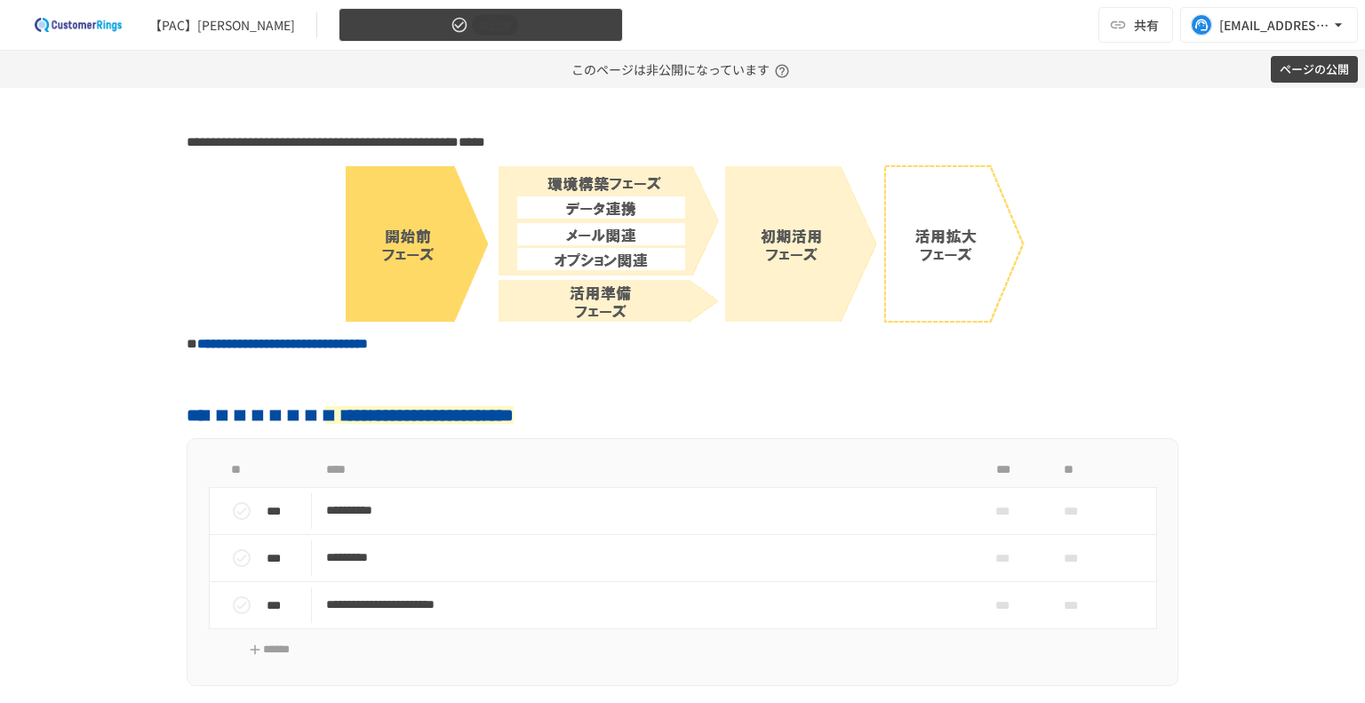
click at [475, 26] on button "1.開始前フェーズ 非公開" at bounding box center [481, 25] width 284 height 35
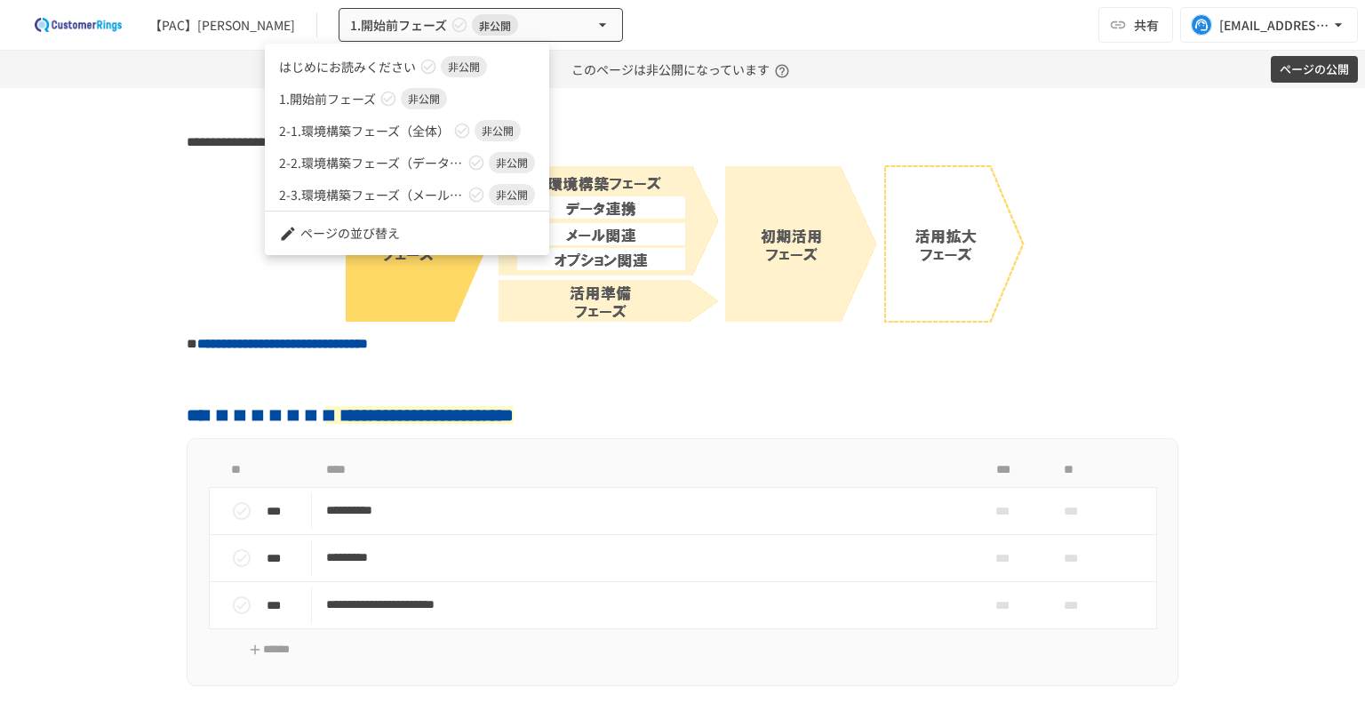
click at [220, 255] on div at bounding box center [682, 351] width 1365 height 703
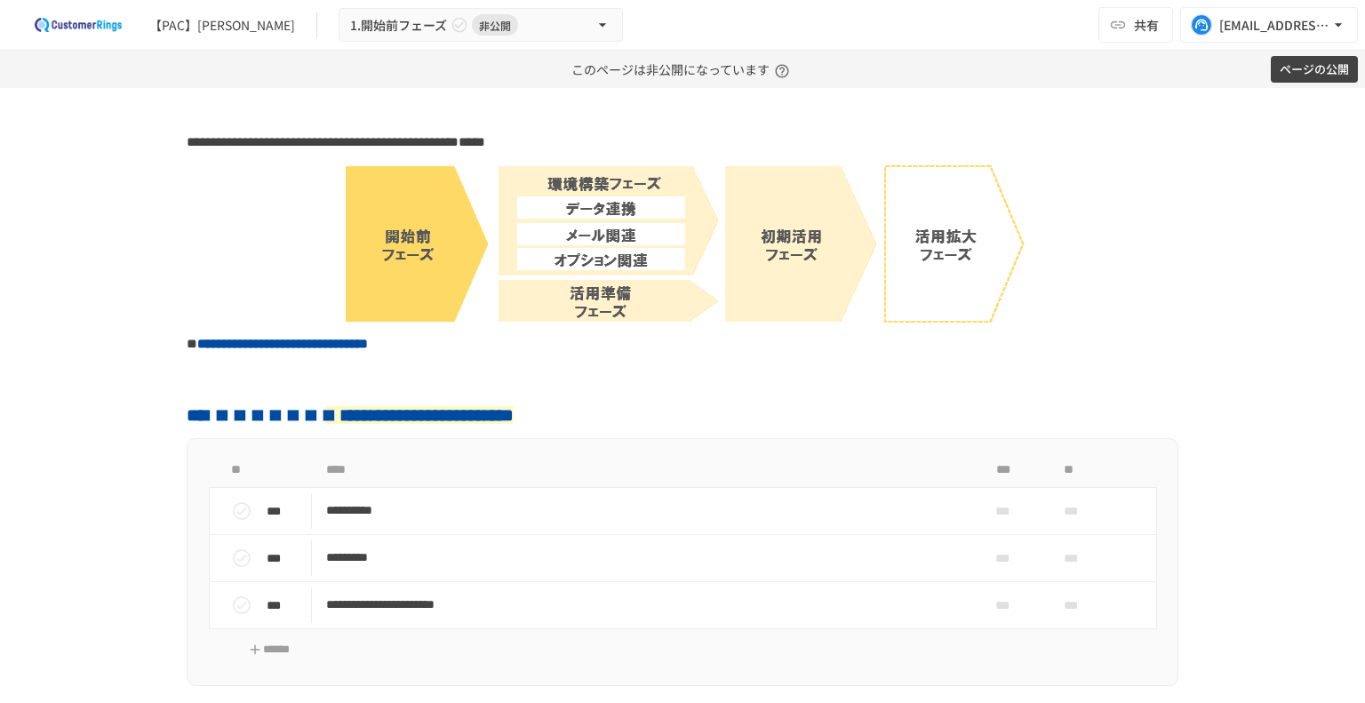
drag, startPoint x: 923, startPoint y: 35, endPoint x: 936, endPoint y: 27, distance: 14.8
click at [923, 35] on div "【PAC】[PERSON_NAME] 1.開始前フェーズ 非公開 共有 [EMAIL_ADDRESS][PERSON_NAME][DOMAIN_NAME]" at bounding box center [682, 25] width 1365 height 51
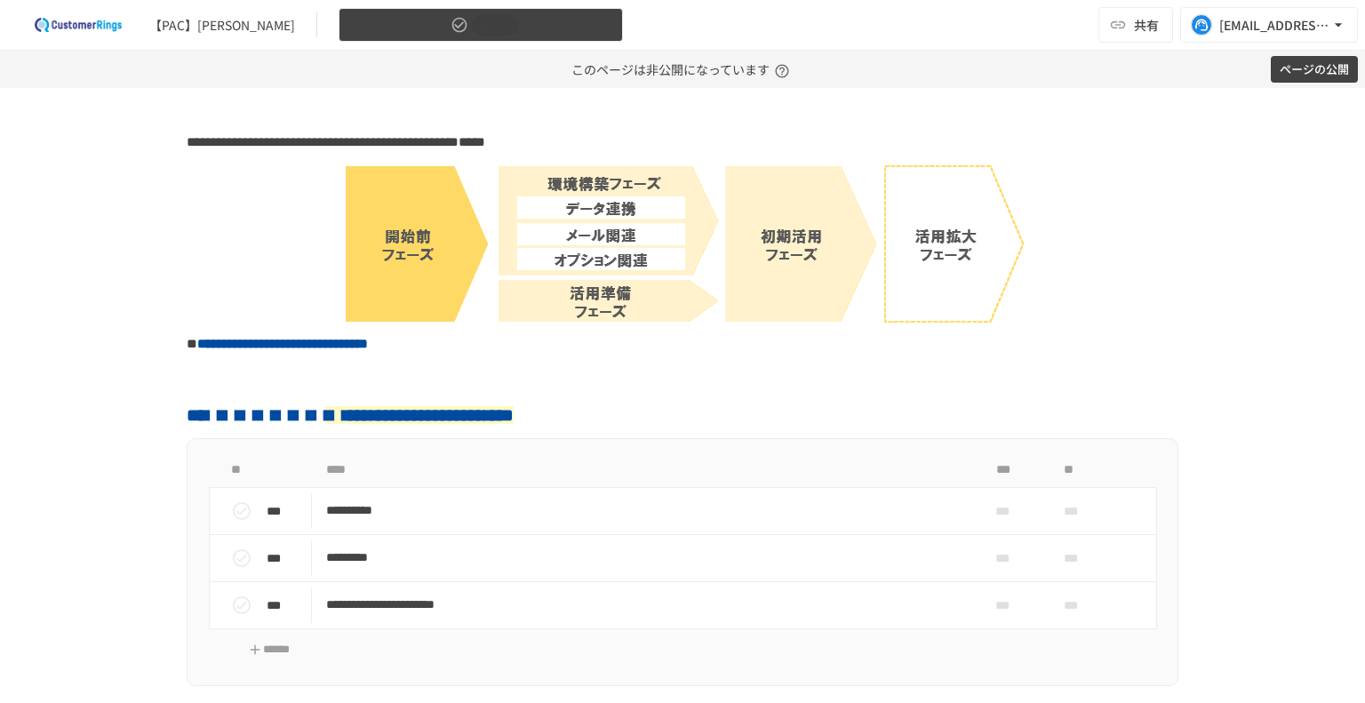
click at [477, 32] on button "1.開始前フェーズ 非公開" at bounding box center [481, 25] width 284 height 35
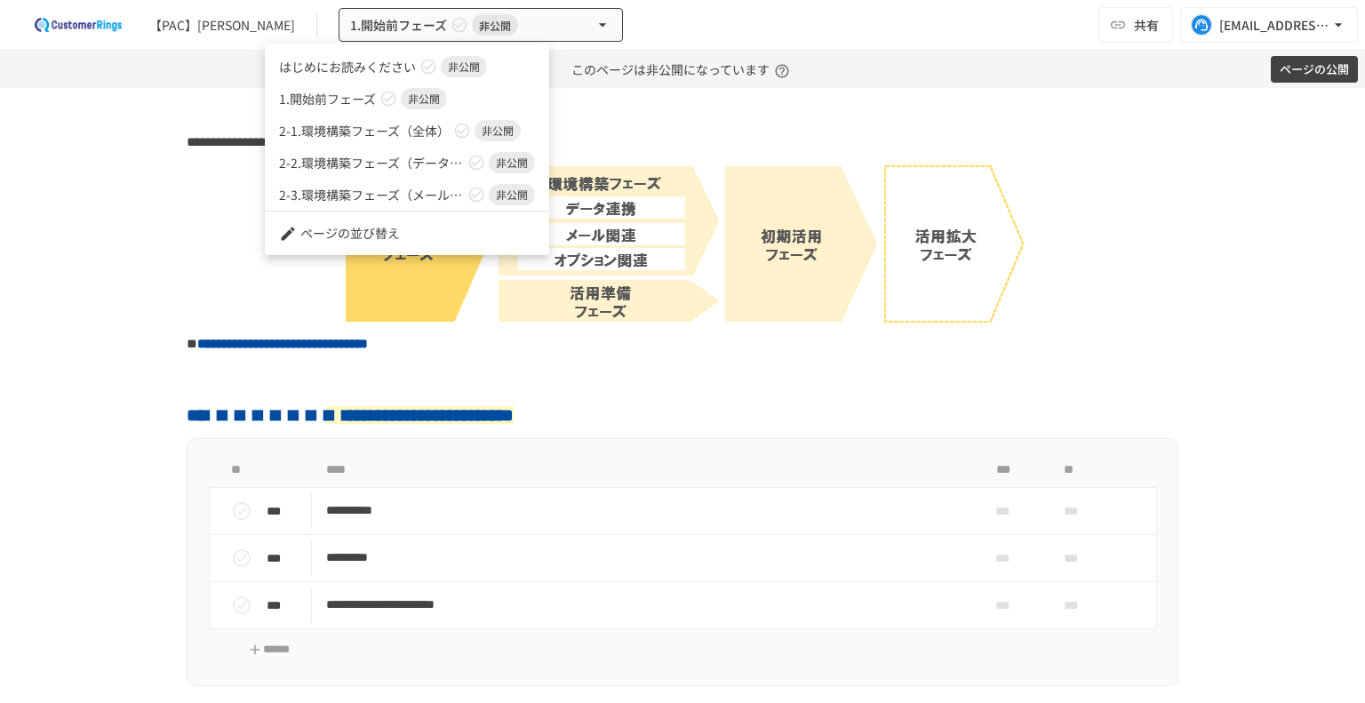
click at [701, 28] on div at bounding box center [682, 351] width 1365 height 703
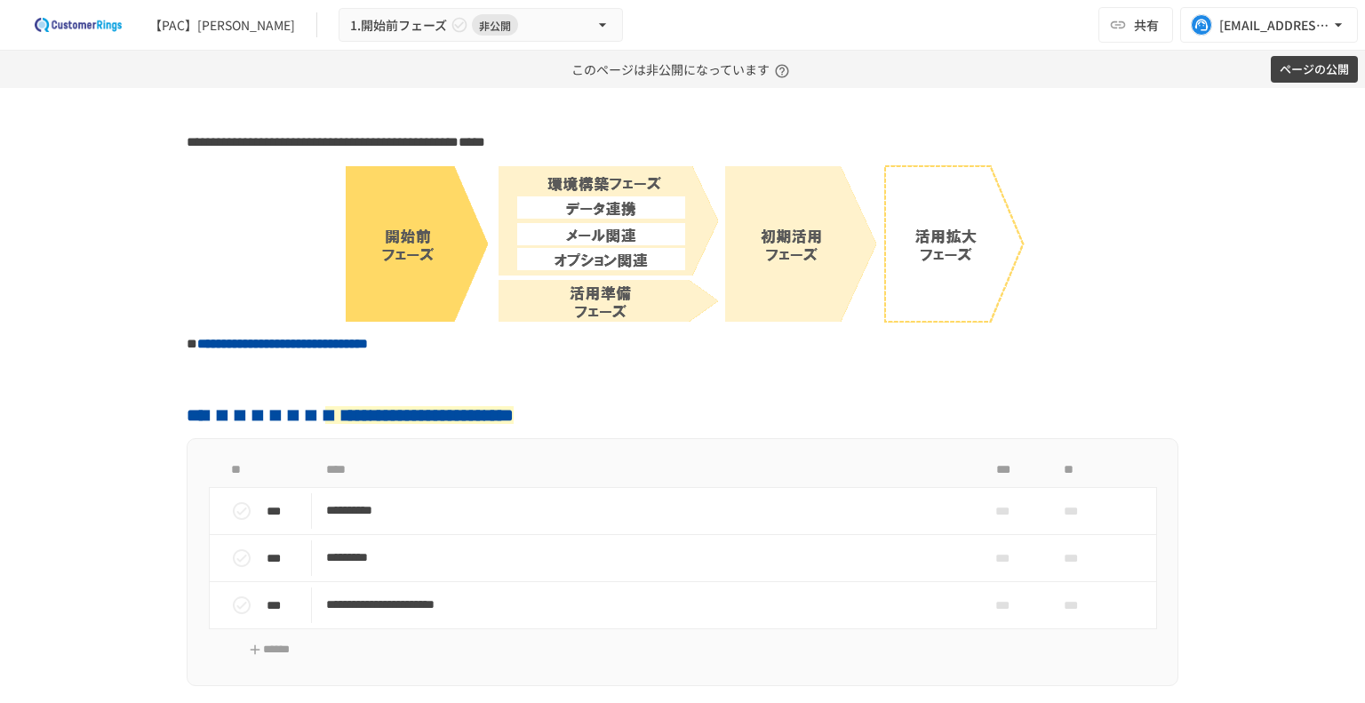
click at [905, 22] on div "【PAC】[PERSON_NAME] 1.開始前フェーズ 非公開 共有 [EMAIL_ADDRESS][PERSON_NAME][DOMAIN_NAME]" at bounding box center [682, 25] width 1365 height 51
